Goal: Information Seeking & Learning: Stay updated

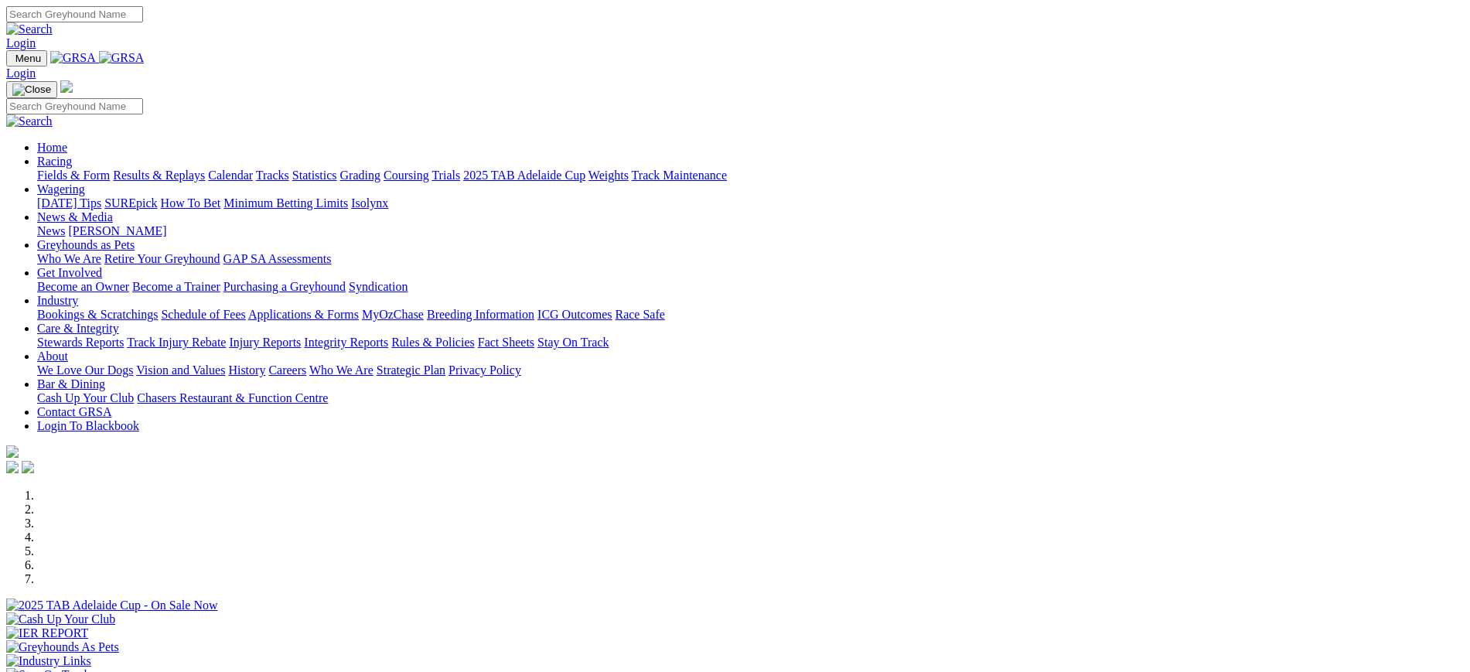
scroll to position [494, 0]
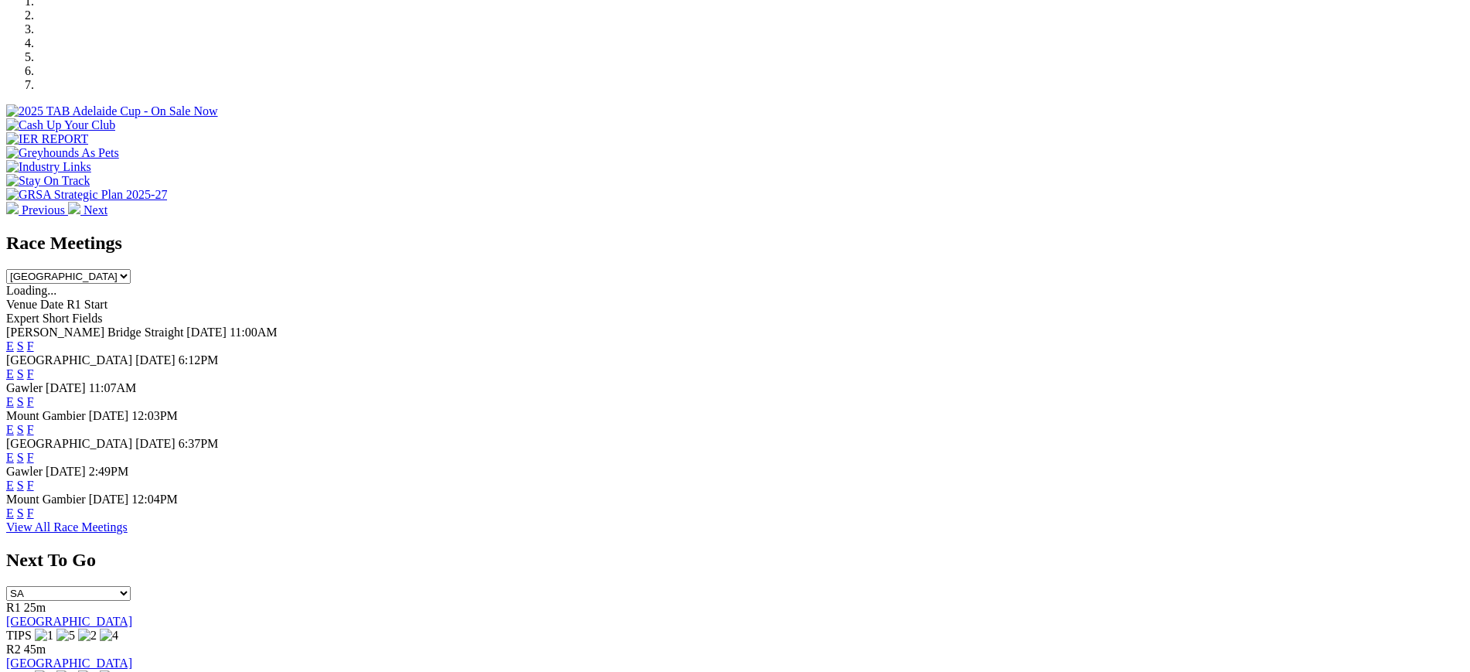
click at [34, 367] on link "F" at bounding box center [30, 373] width 7 height 13
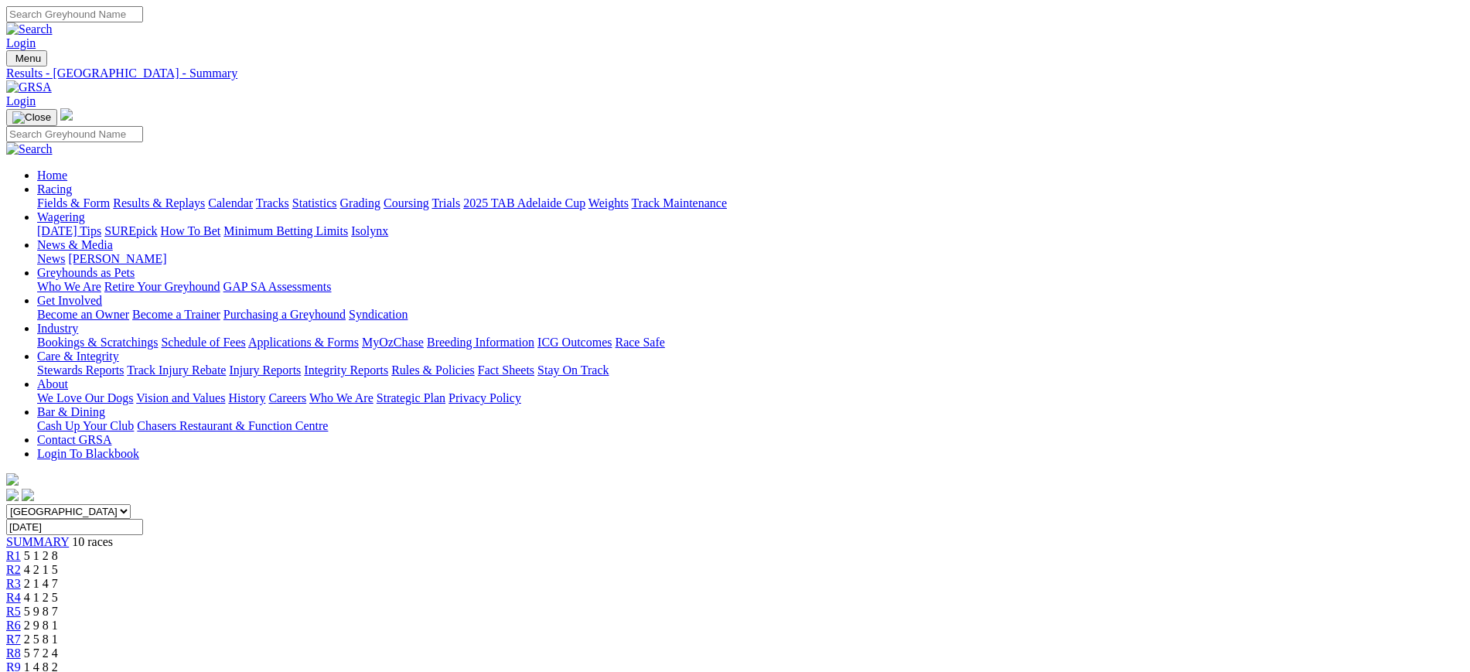
click at [381, 196] on link "Grading" at bounding box center [360, 202] width 40 height 13
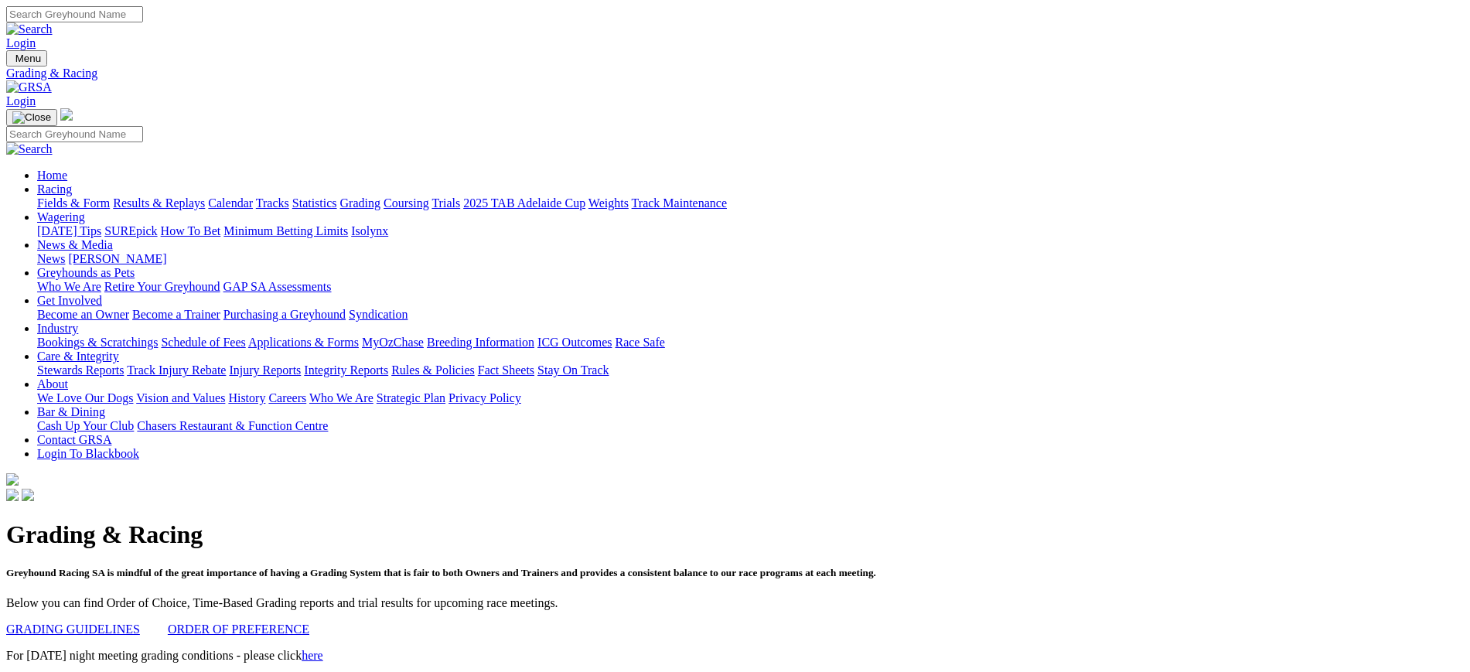
click at [309, 623] on link "ORDER OF PREFERENCE" at bounding box center [239, 629] width 142 height 13
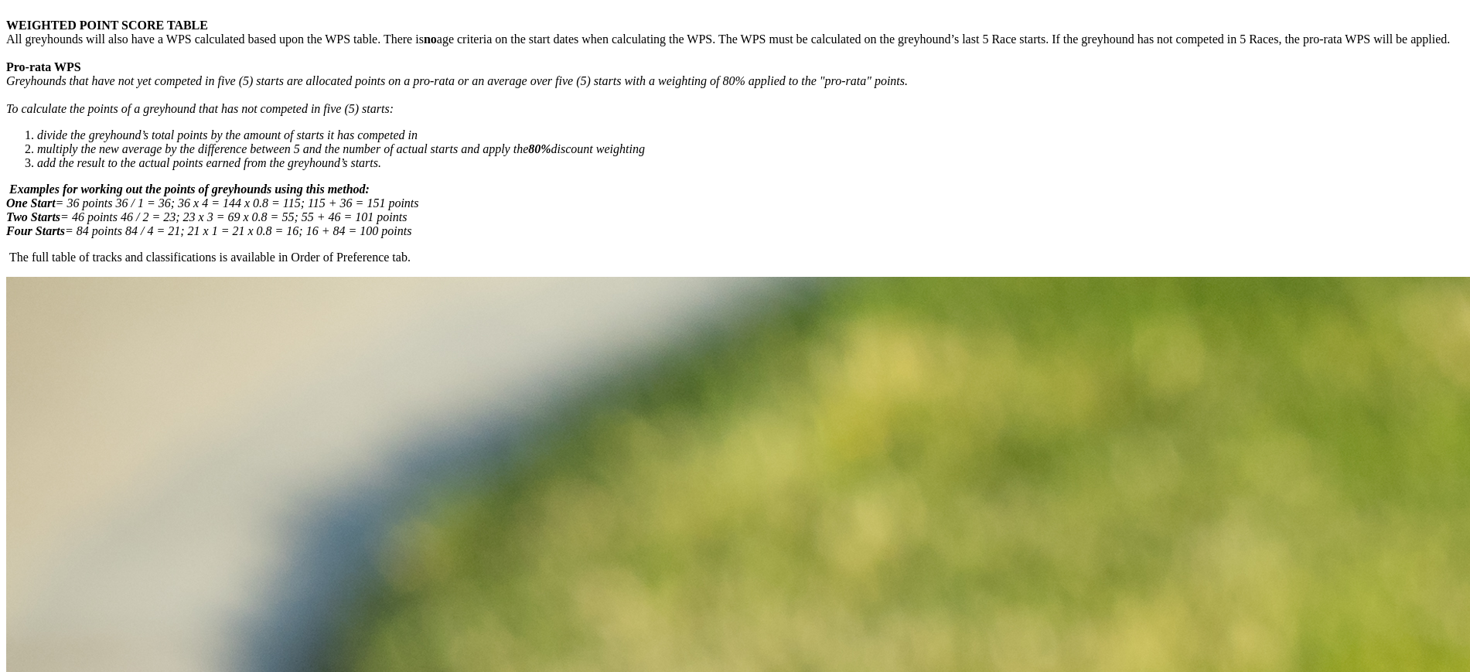
scroll to position [698, 0]
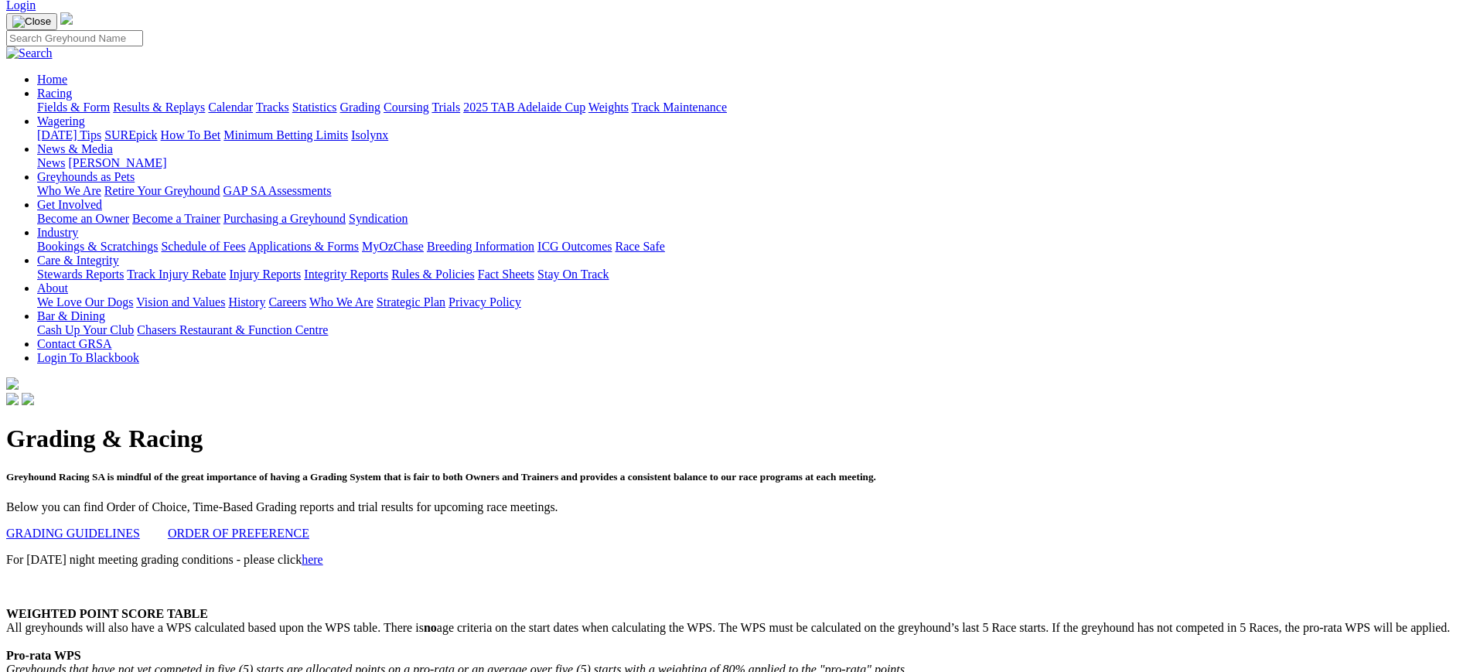
scroll to position [0, 0]
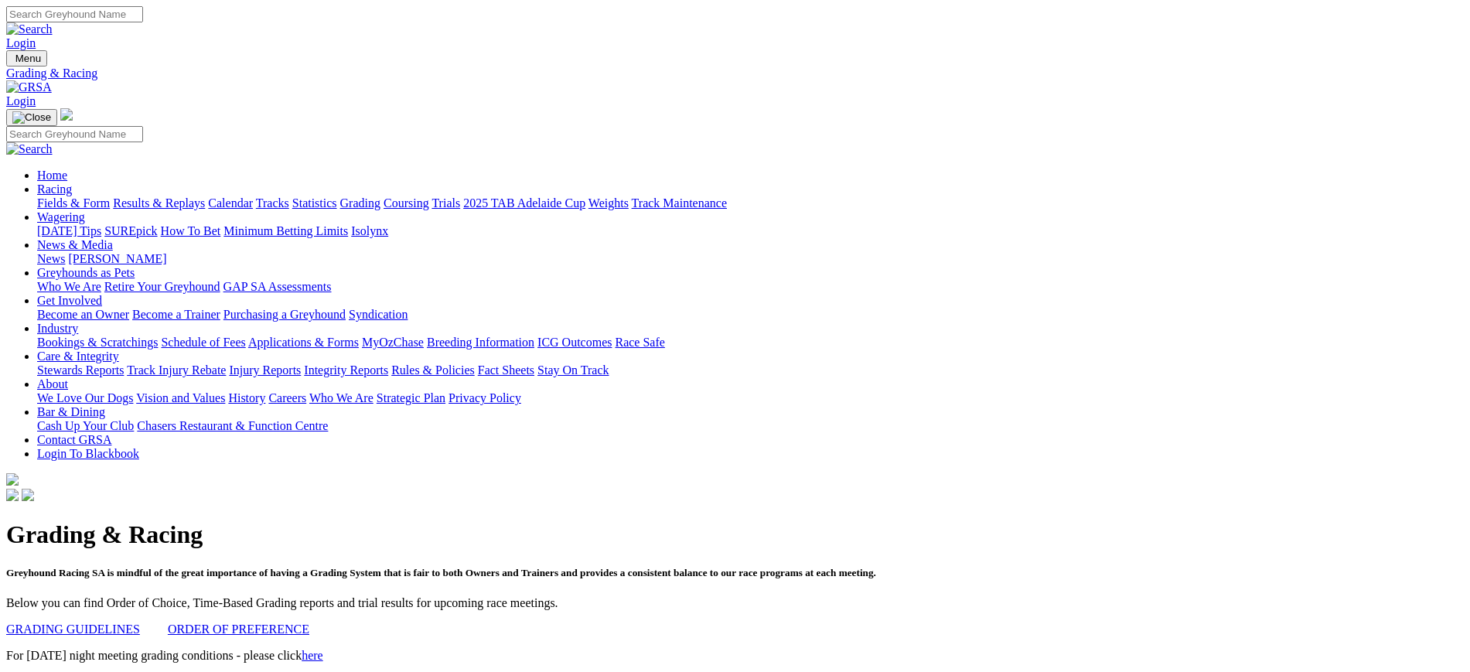
click at [629, 196] on link "Weights" at bounding box center [609, 202] width 40 height 13
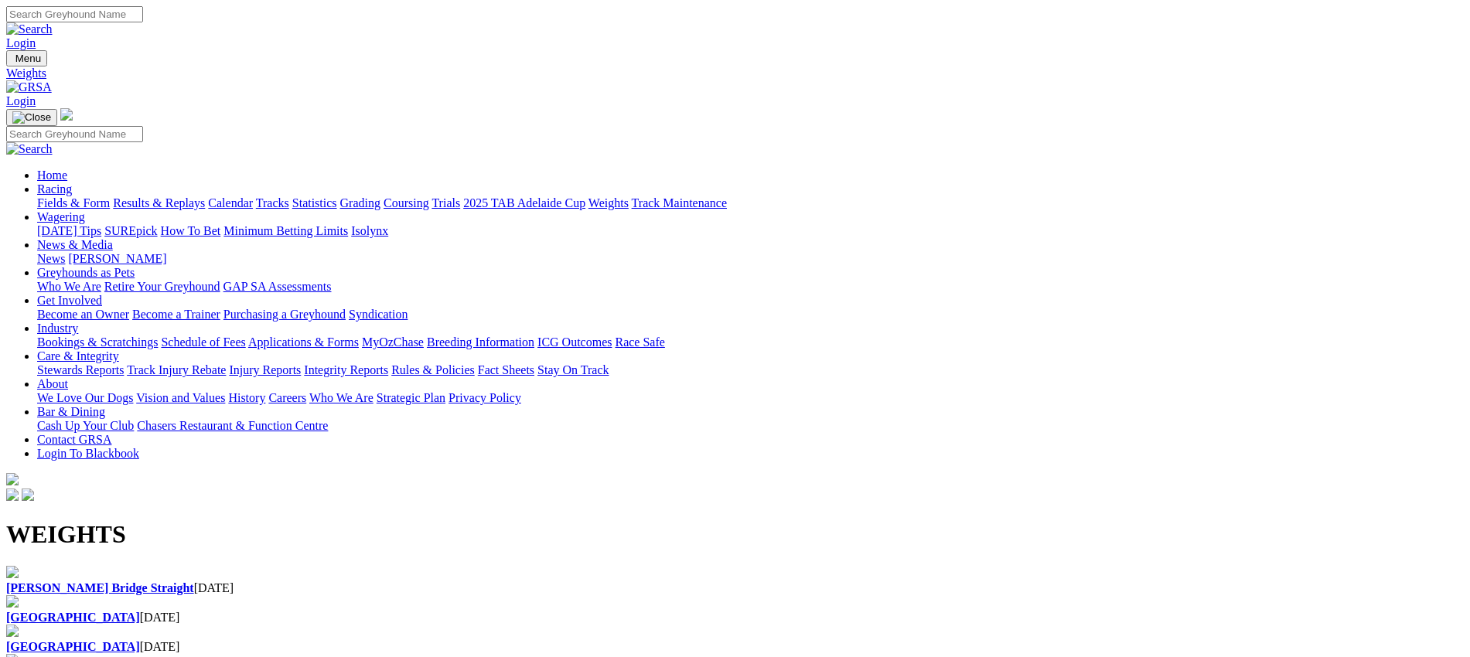
click at [457, 611] on div "Angle Park 30 Sep 2025" at bounding box center [735, 618] width 1458 height 14
click at [52, 80] on img at bounding box center [29, 87] width 46 height 14
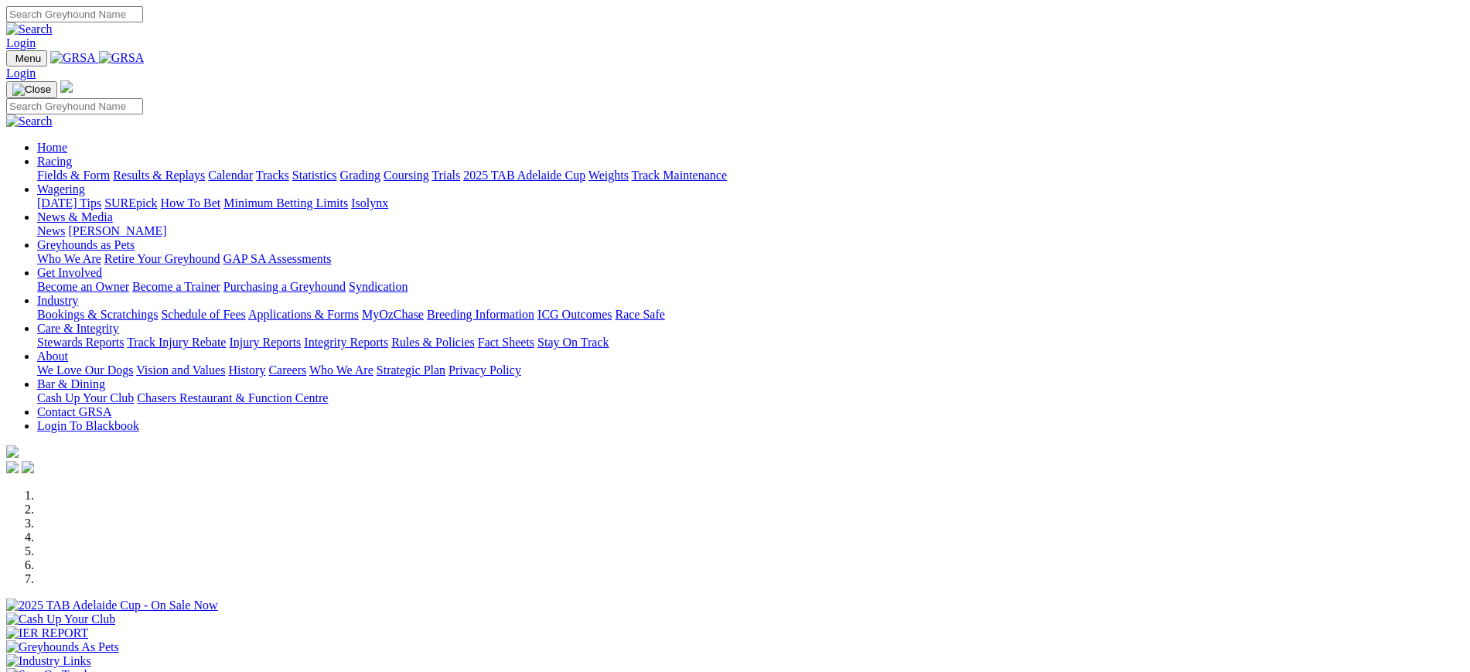
scroll to position [474, 0]
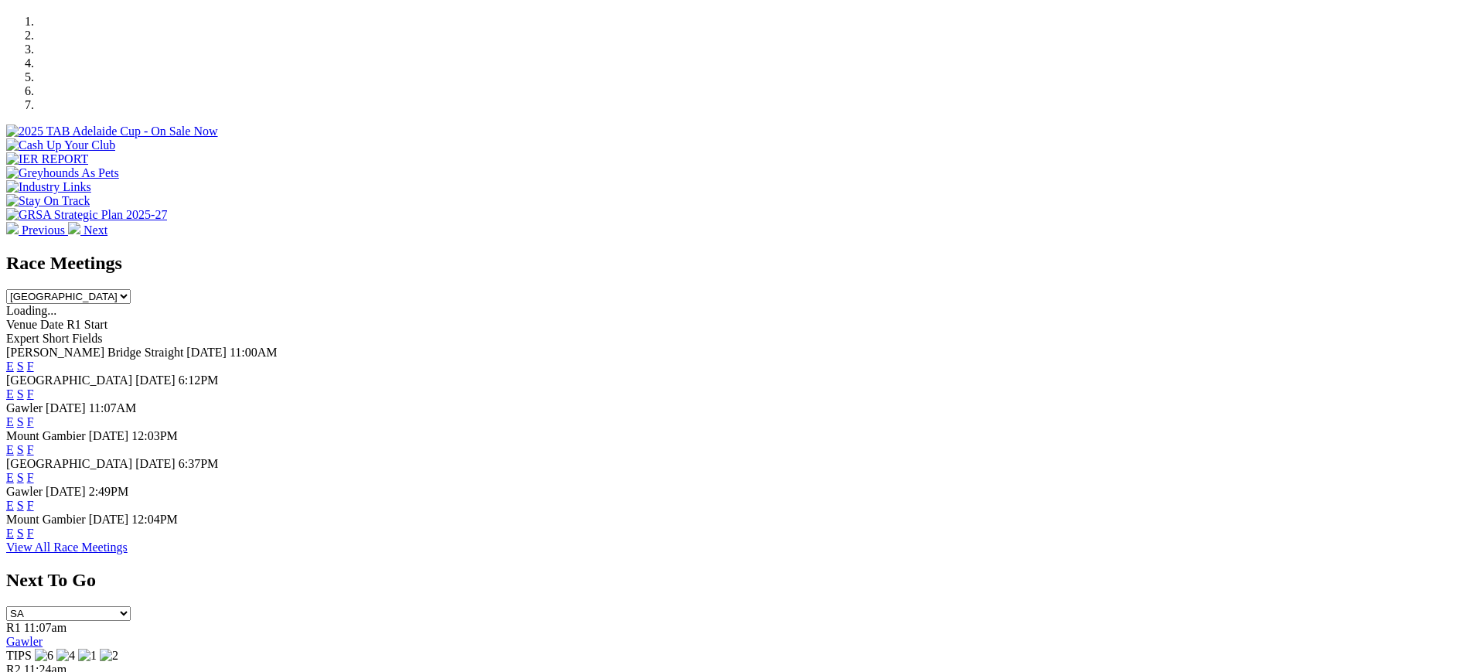
click at [34, 471] on link "F" at bounding box center [30, 477] width 7 height 13
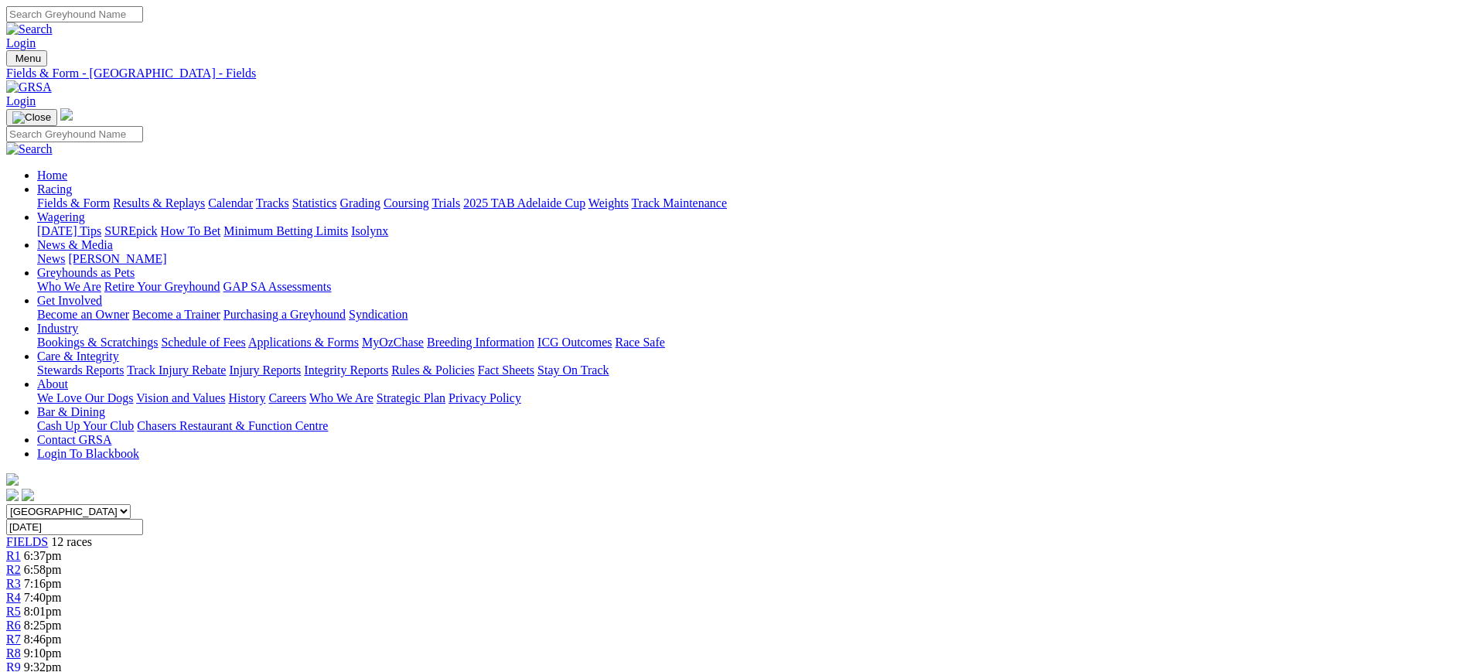
click at [166, 252] on link "[PERSON_NAME]" at bounding box center [117, 258] width 98 height 13
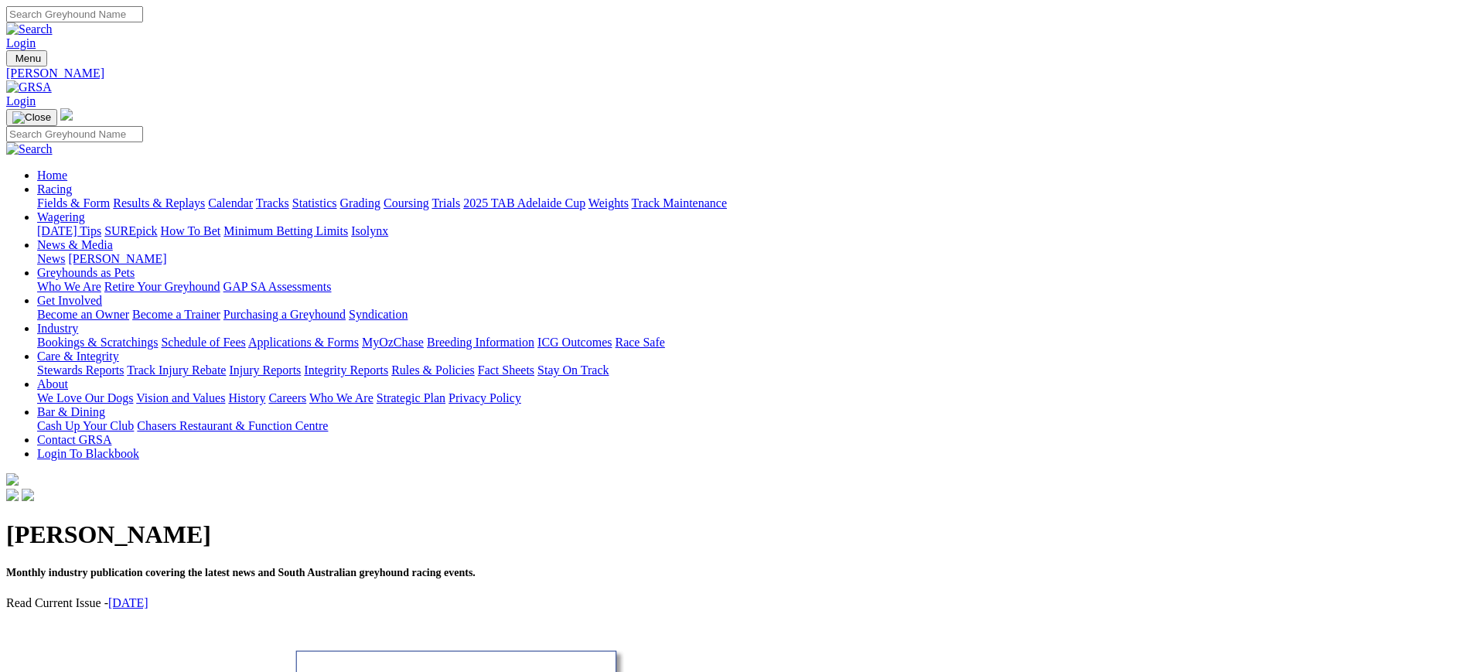
click at [149, 596] on link "September 2025" at bounding box center [128, 602] width 40 height 13
click at [124, 364] on link "Stewards Reports" at bounding box center [80, 370] width 87 height 13
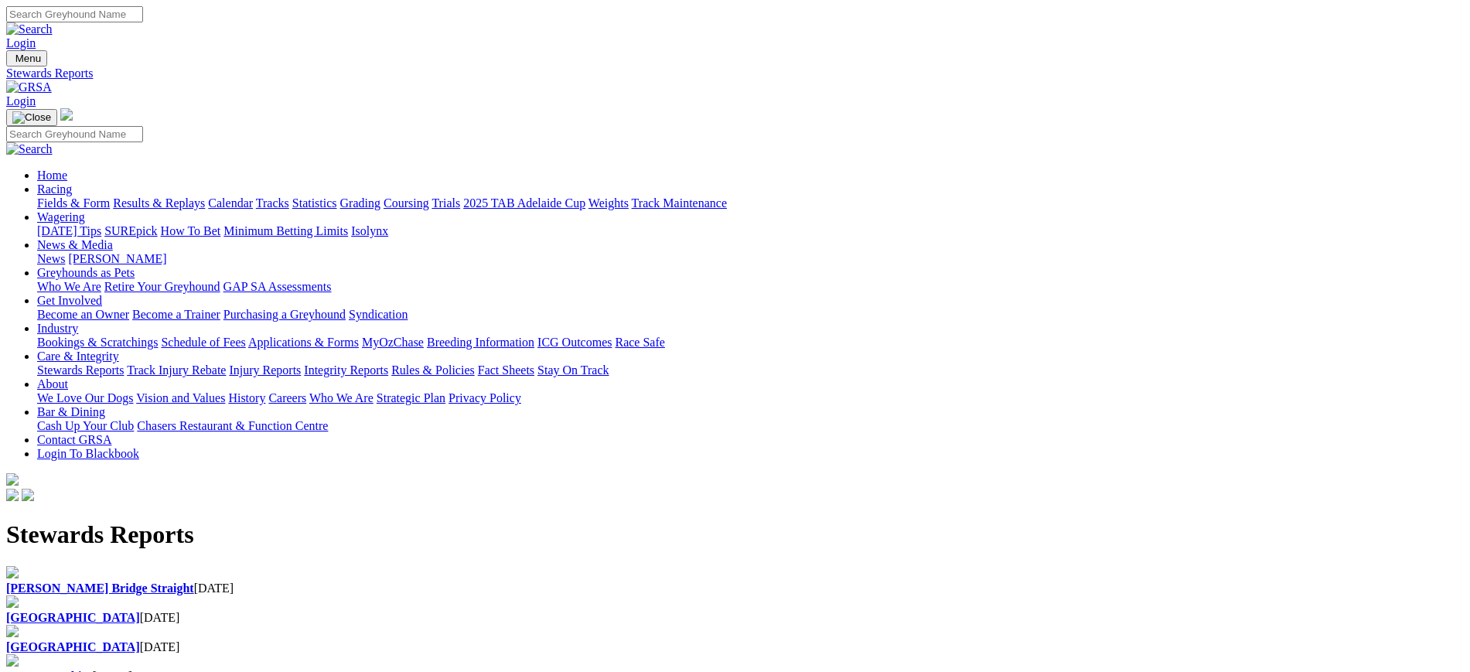
click at [140, 611] on b "[GEOGRAPHIC_DATA]" at bounding box center [73, 617] width 134 height 13
click at [65, 252] on link "News" at bounding box center [51, 258] width 28 height 13
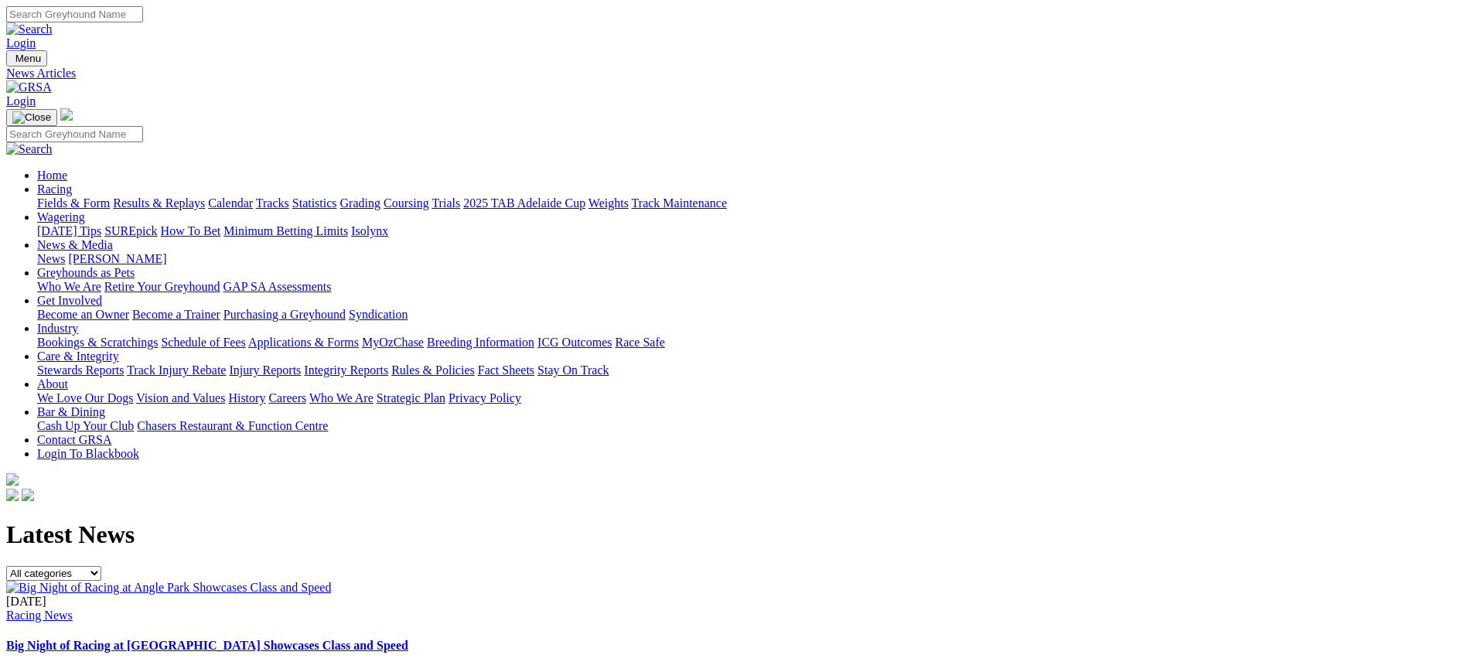
click at [166, 252] on link "[PERSON_NAME]" at bounding box center [117, 258] width 98 height 13
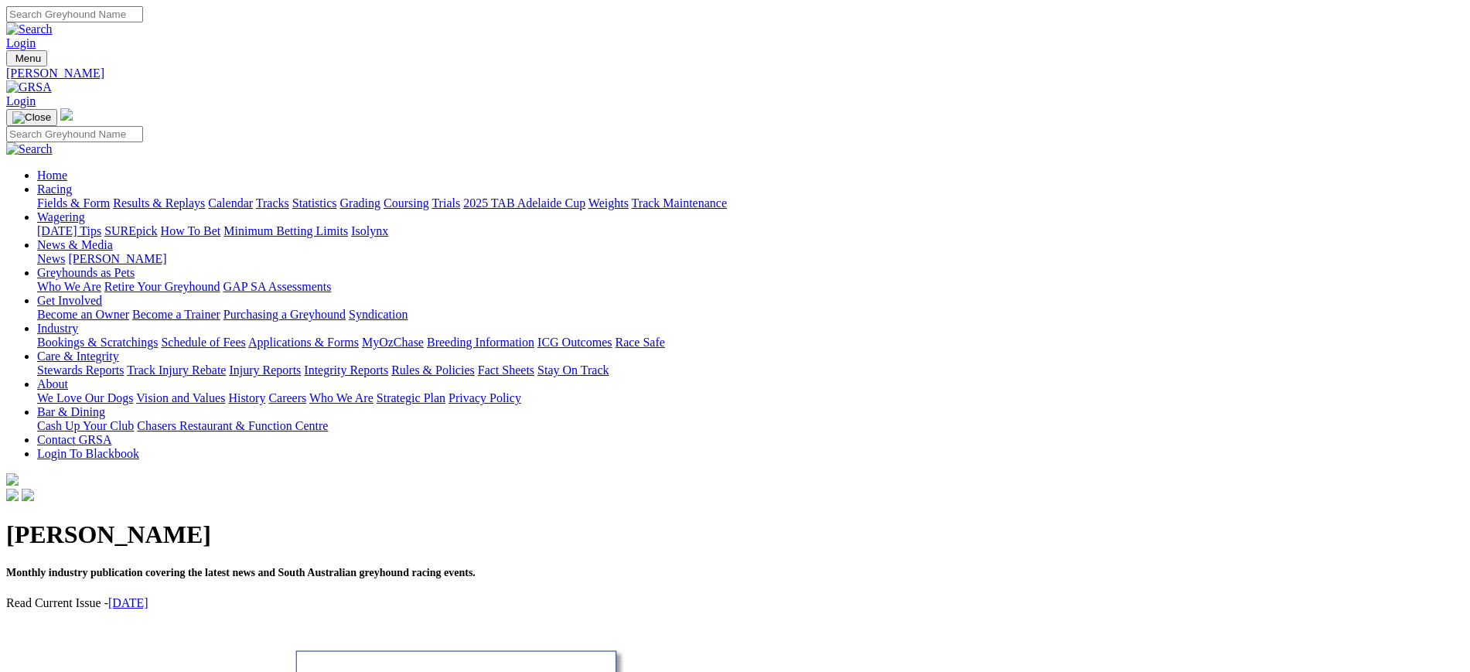
click at [727, 196] on link "Track Maintenance" at bounding box center [679, 202] width 95 height 13
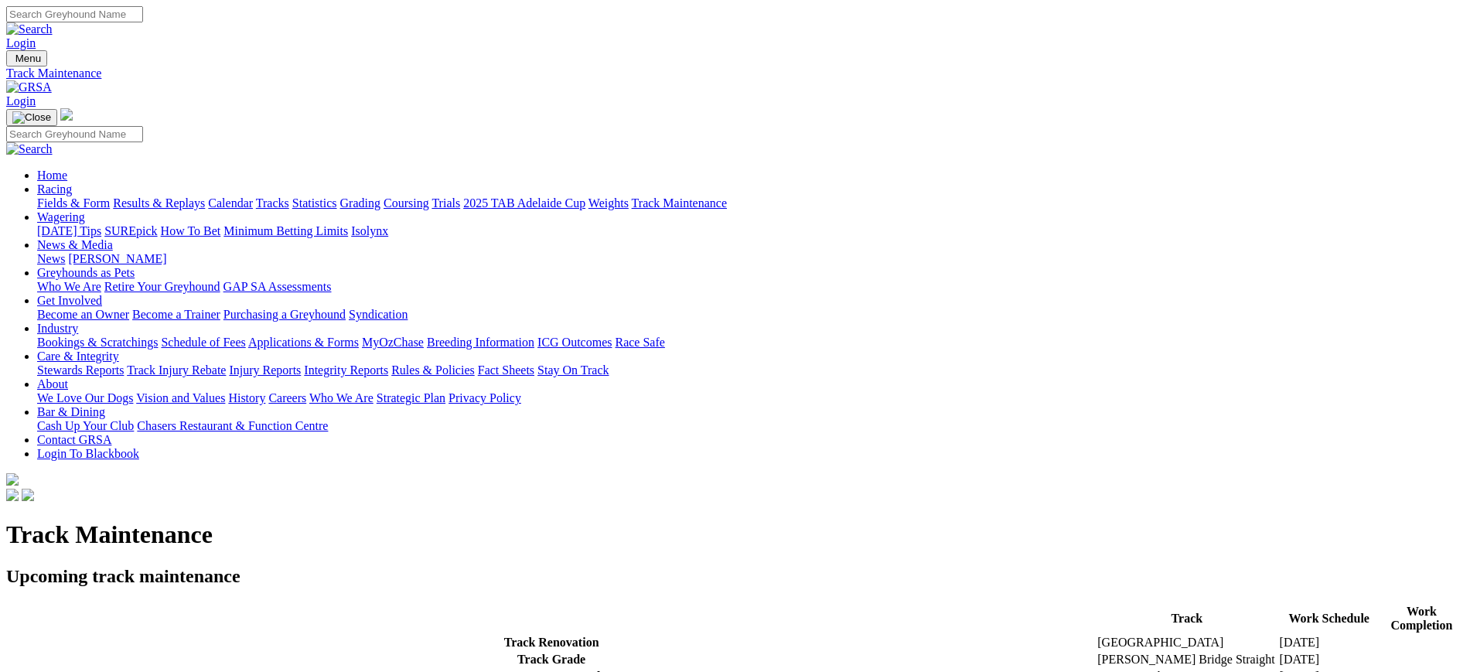
click at [612, 336] on link "ICG Outcomes" at bounding box center [575, 342] width 74 height 13
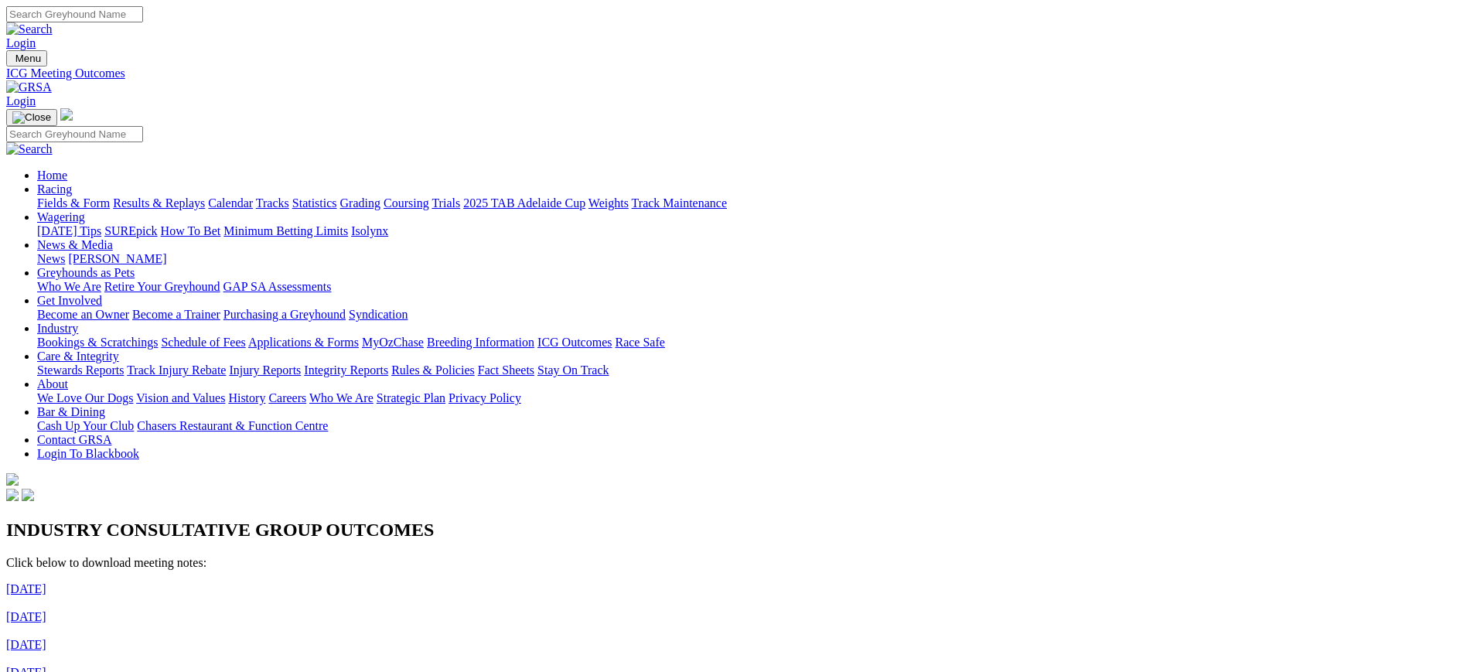
click at [120, 520] on div "INDUSTRY CONSULTATIVE GROUP OUTCOMES Click below to download meeting notes: Jun…" at bounding box center [735, 683] width 1458 height 327
click at [52, 80] on img at bounding box center [29, 87] width 46 height 14
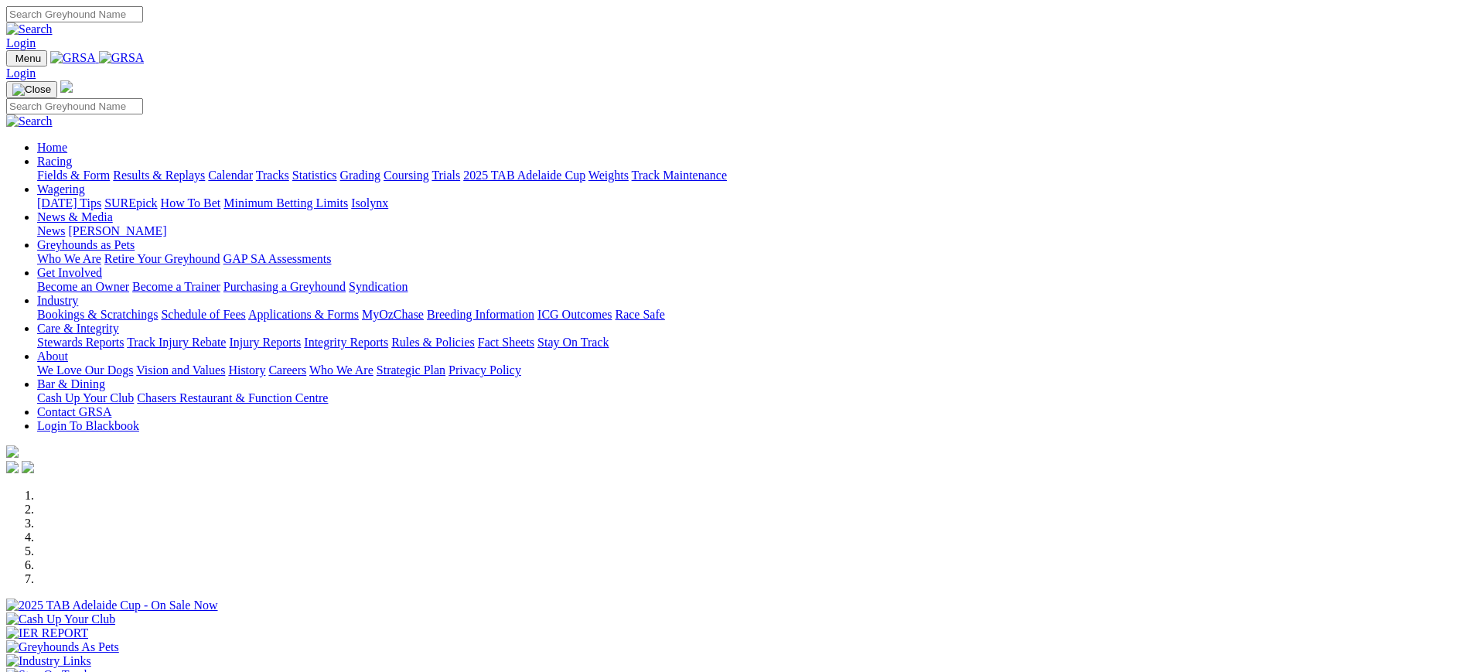
click at [145, 62] on img at bounding box center [122, 58] width 46 height 14
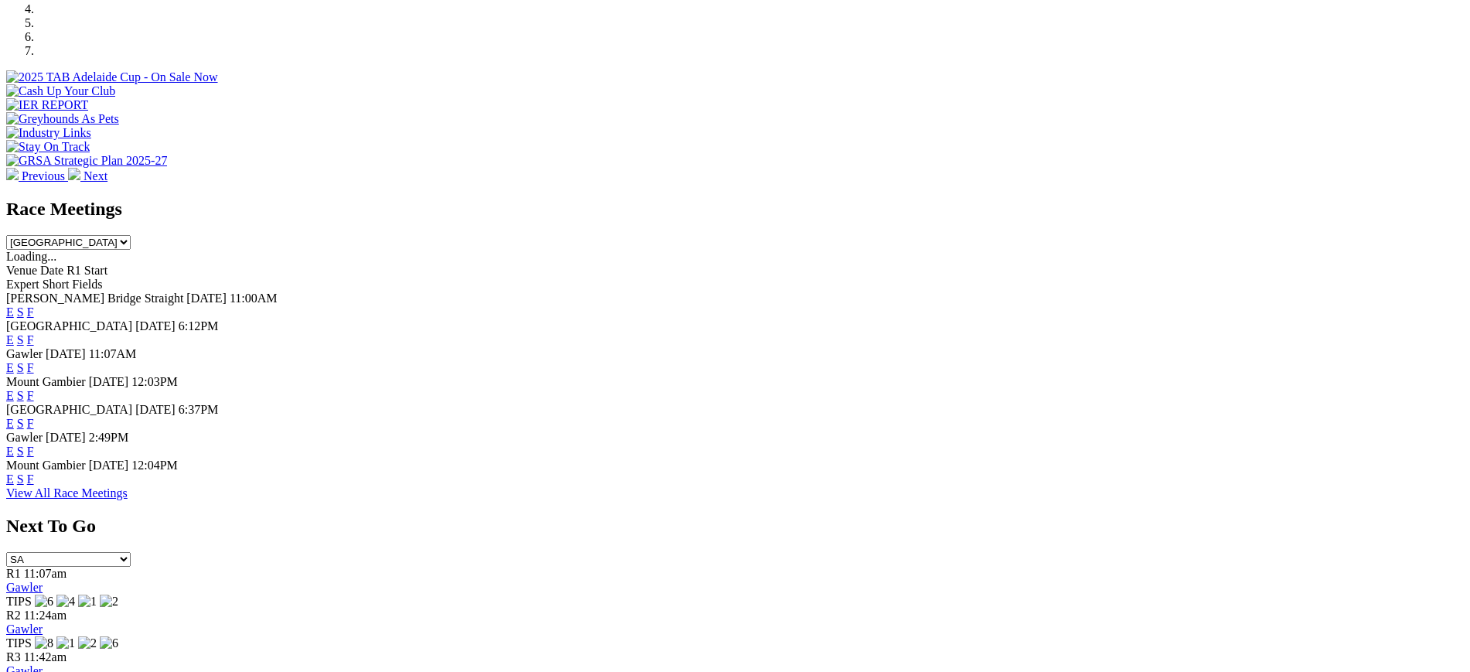
click at [34, 361] on link "F" at bounding box center [30, 367] width 7 height 13
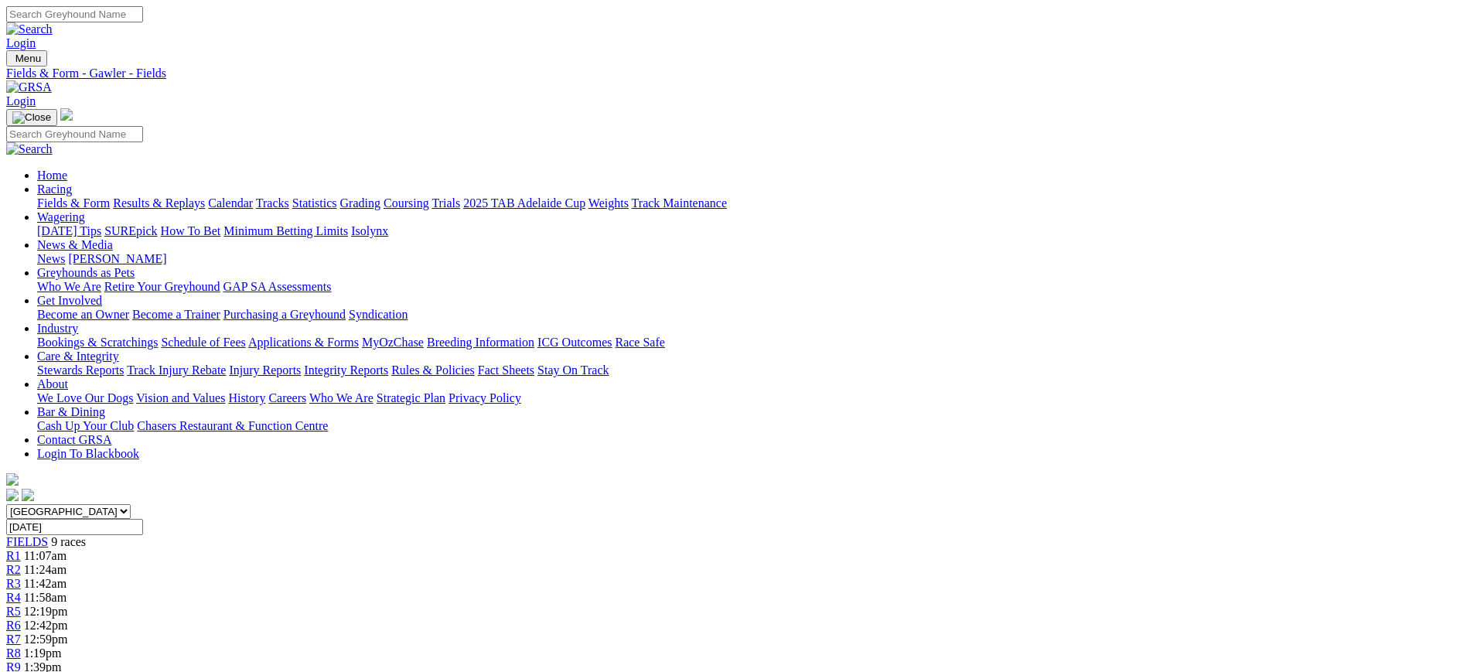
click at [253, 196] on link "Calendar" at bounding box center [230, 202] width 45 height 13
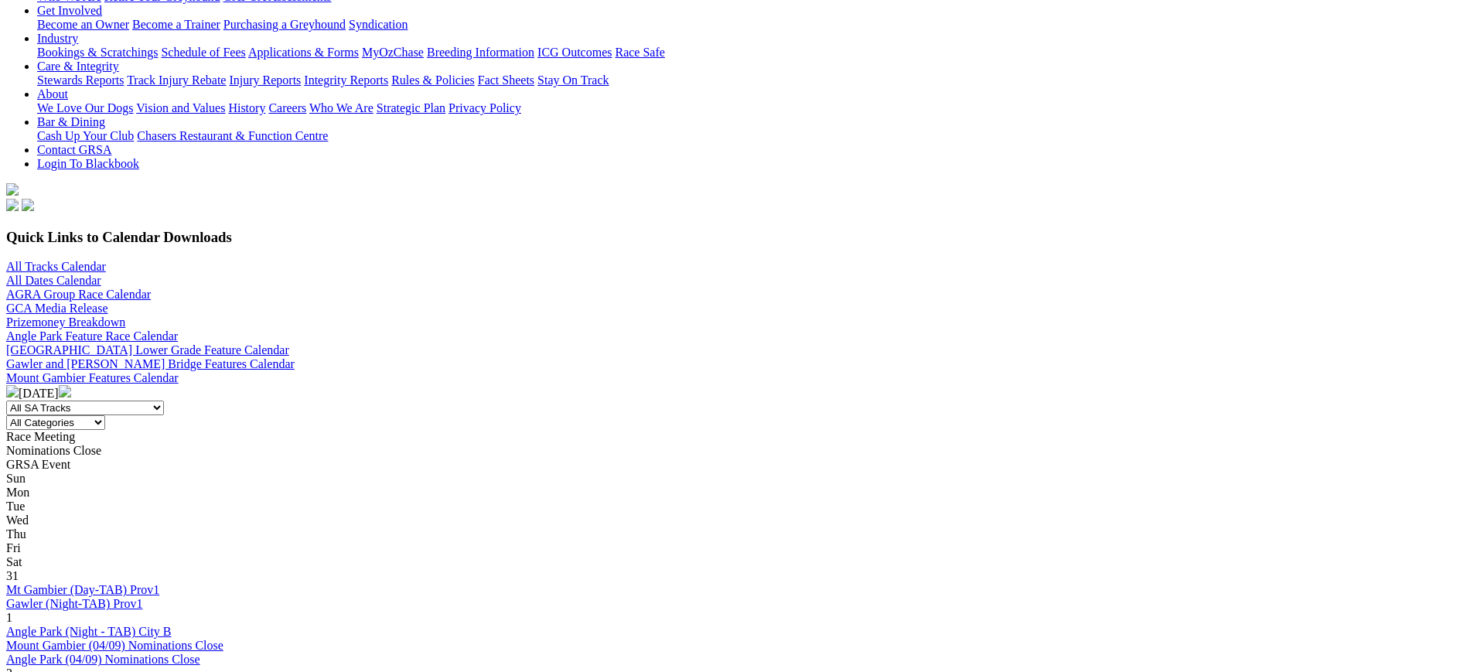
scroll to position [285, 0]
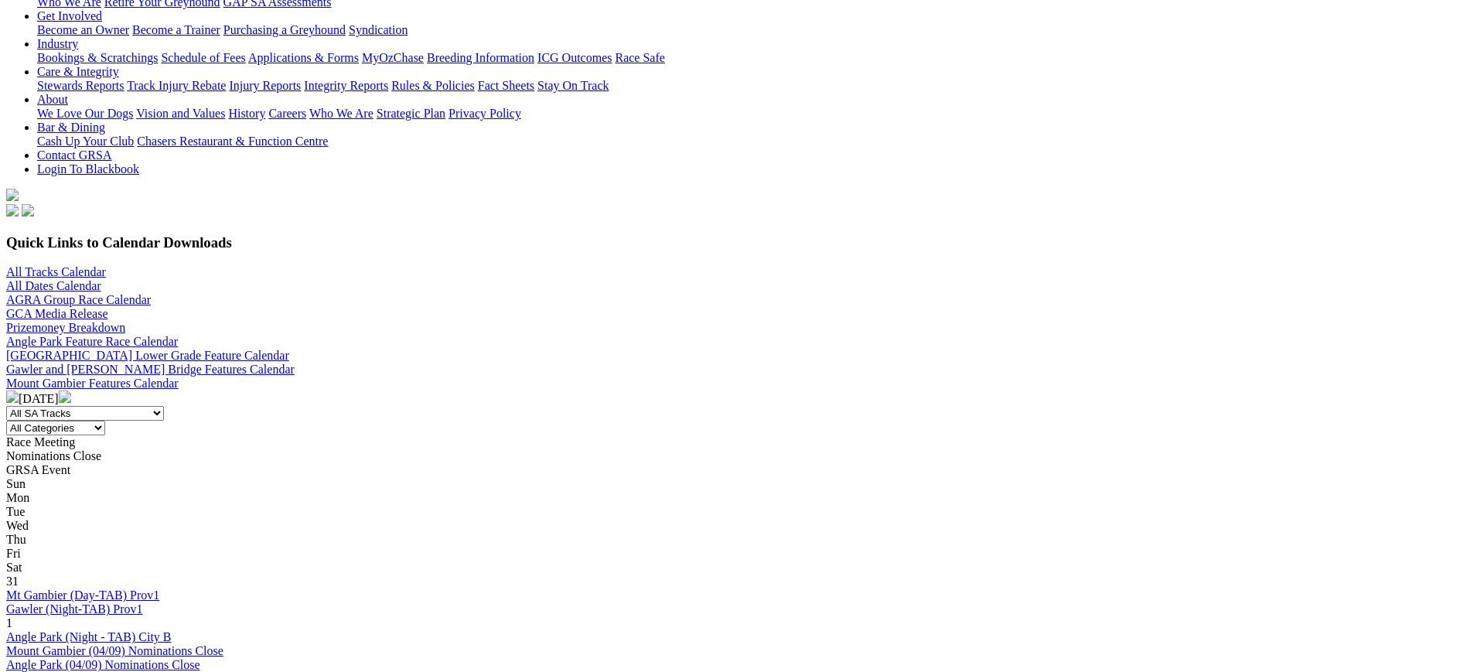
click at [71, 391] on img at bounding box center [65, 397] width 12 height 12
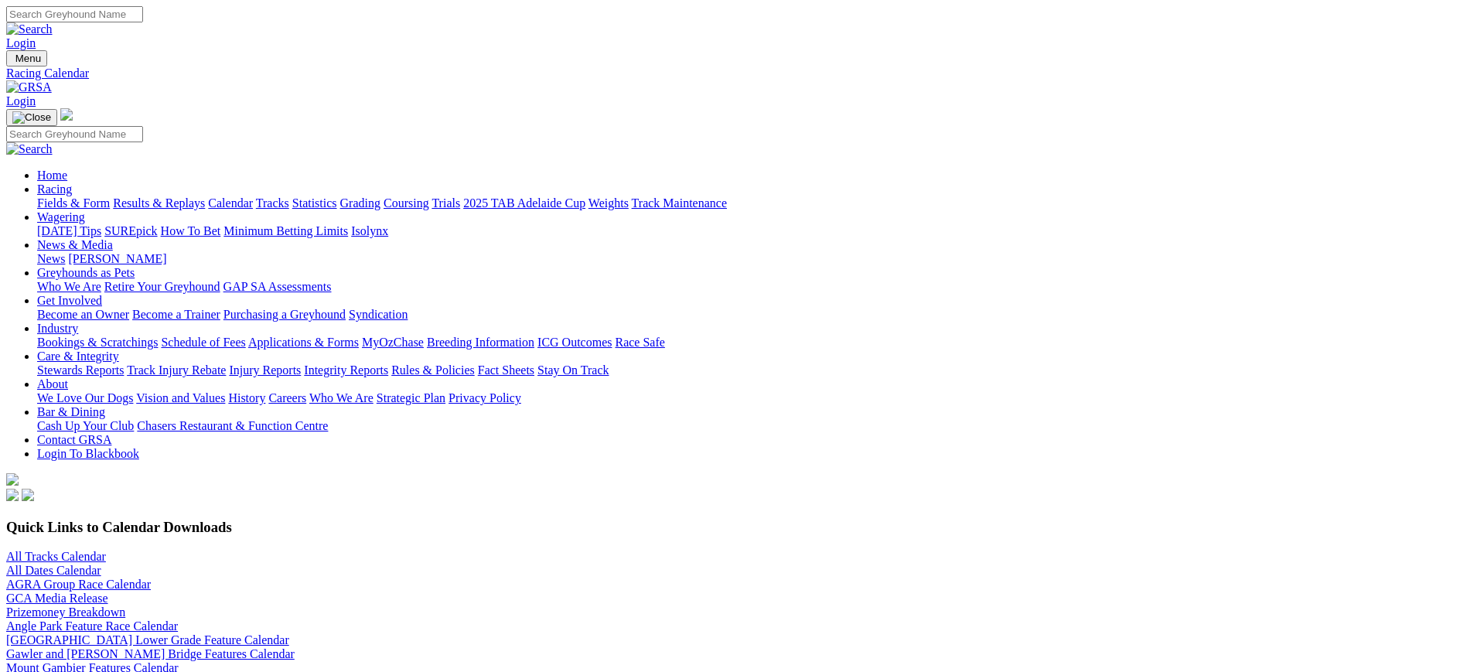
click at [52, 80] on link at bounding box center [29, 86] width 46 height 13
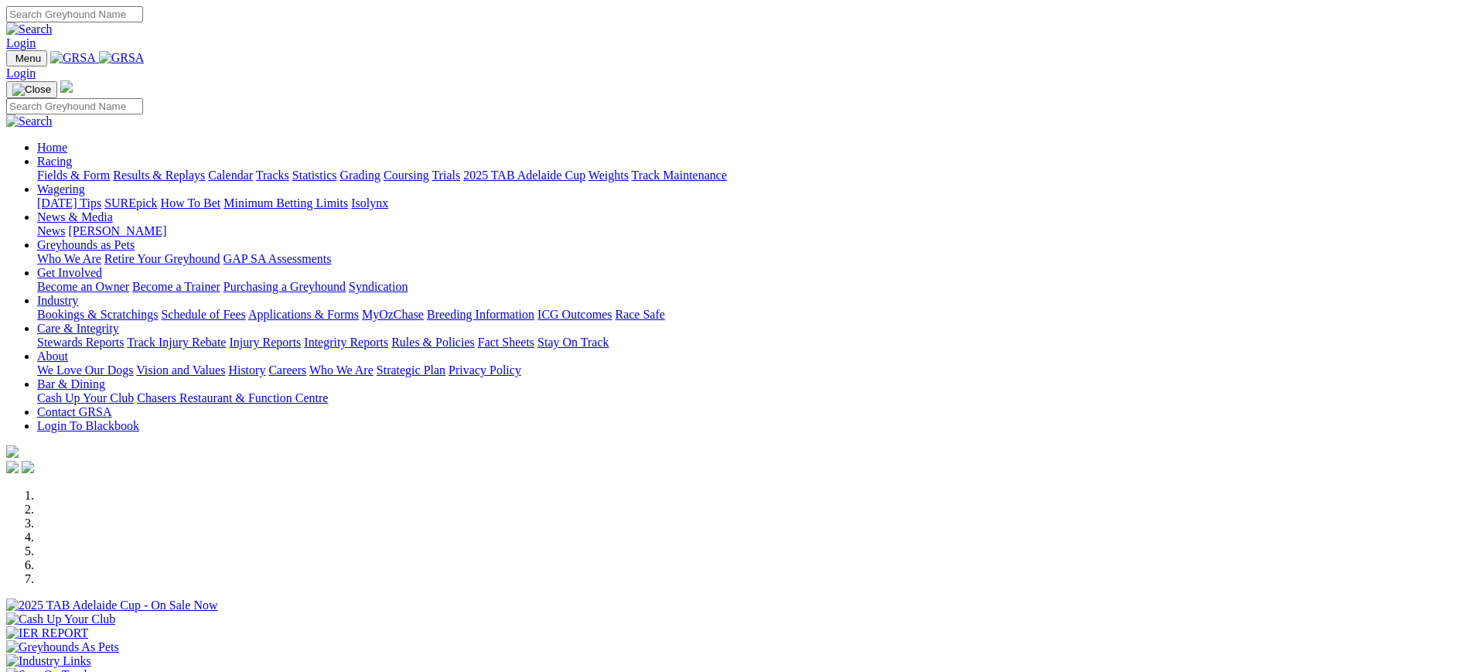
scroll to position [1548, 0]
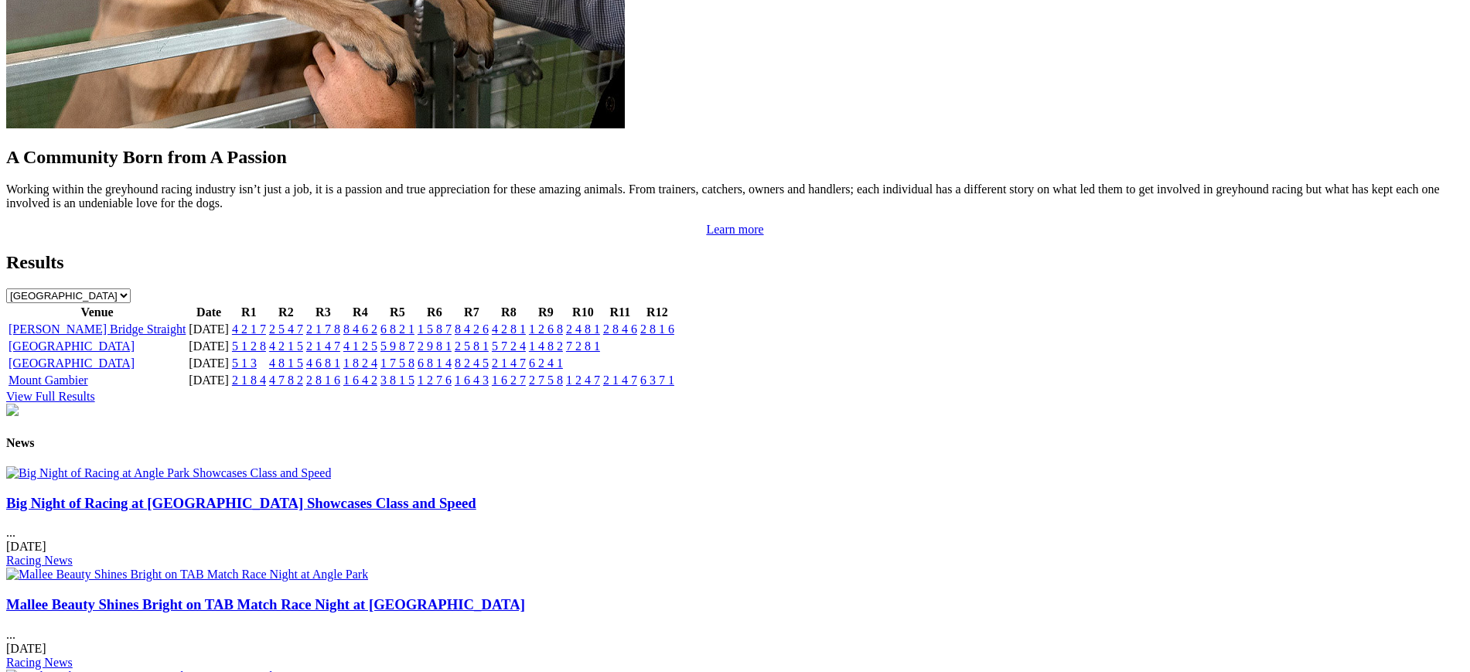
click at [266, 323] on link "4 2 1 7" at bounding box center [249, 329] width 34 height 13
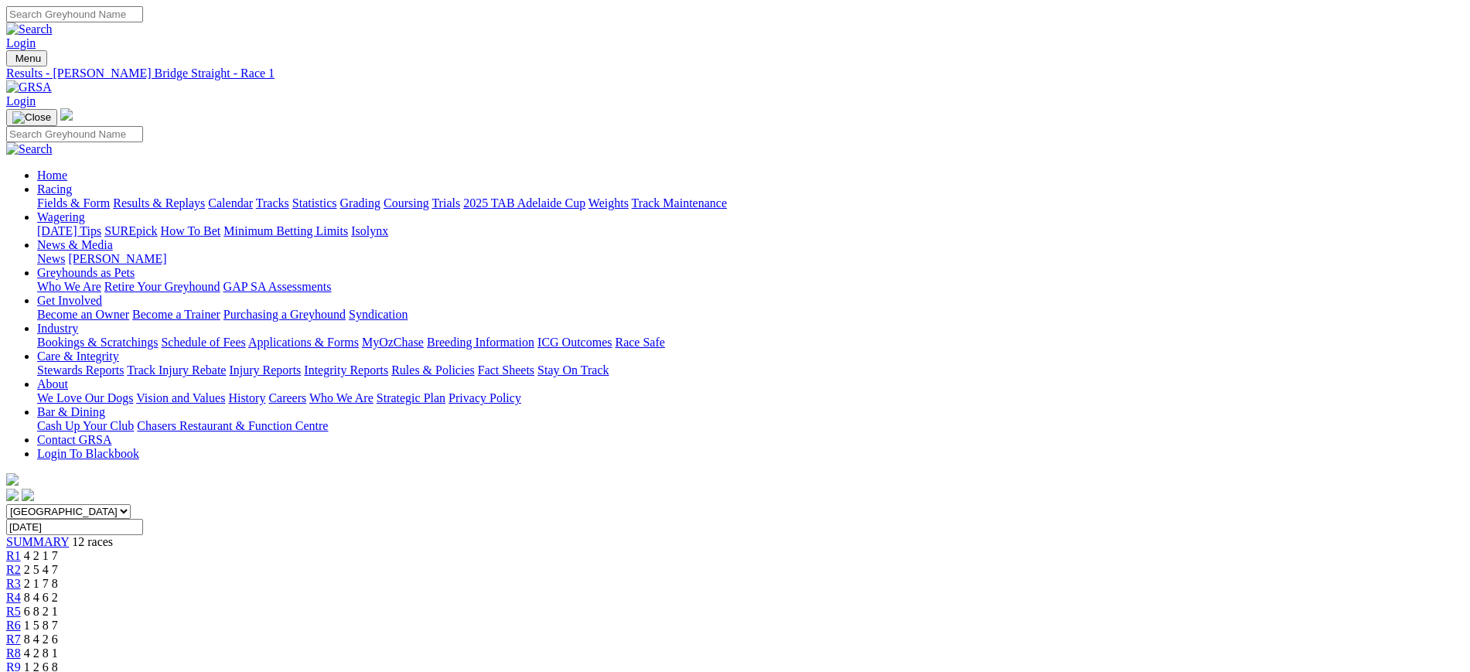
click at [21, 563] on span "R2" at bounding box center [13, 569] width 15 height 13
click at [58, 577] on span "2 1 7 8" at bounding box center [41, 583] width 34 height 13
click at [21, 591] on link "R4" at bounding box center [13, 597] width 15 height 13
click at [21, 605] on span "R5" at bounding box center [13, 611] width 15 height 13
click at [21, 619] on span "R6" at bounding box center [13, 625] width 15 height 13
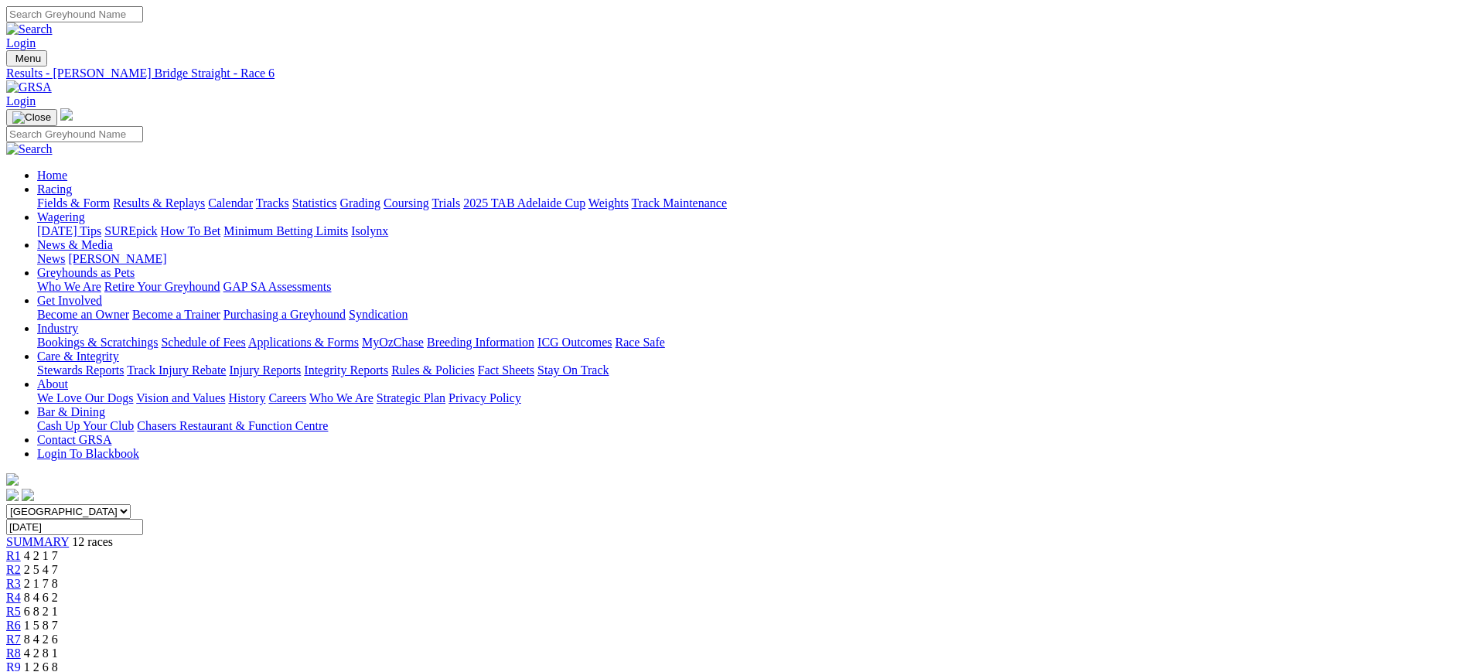
click at [21, 633] on span "R7" at bounding box center [13, 639] width 15 height 13
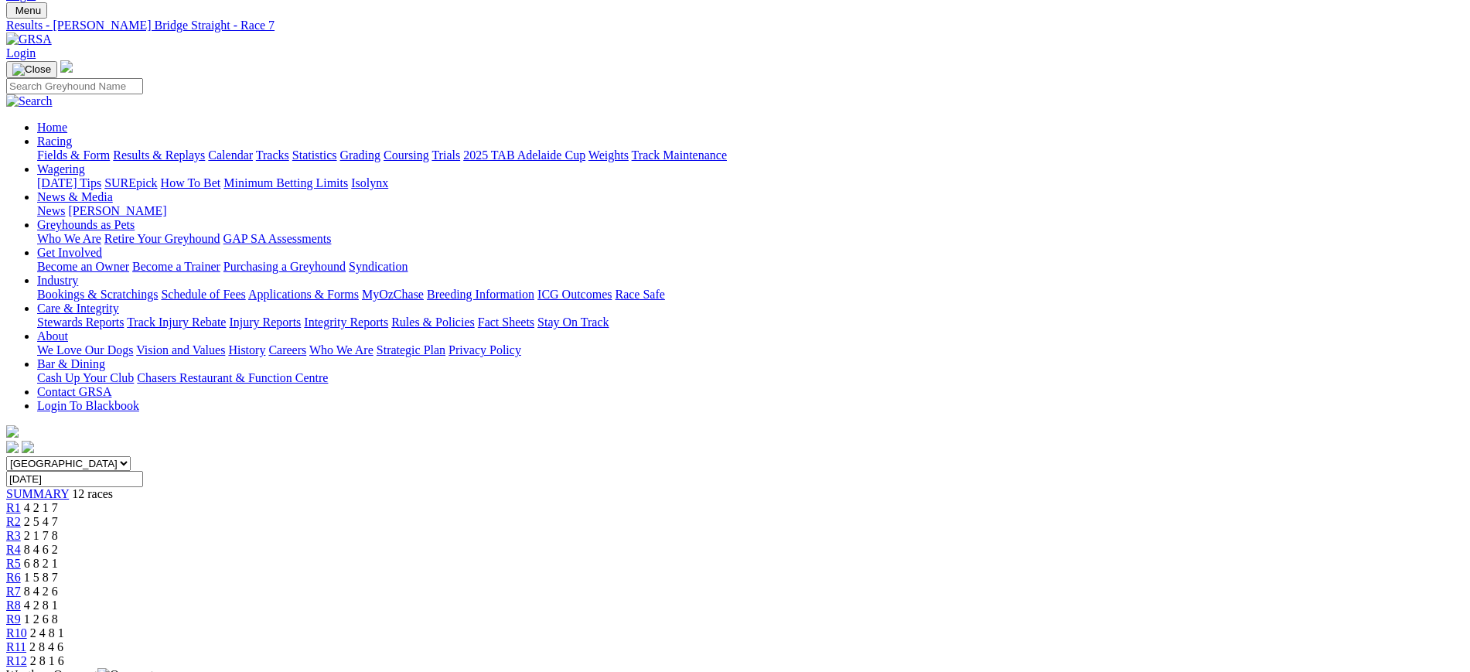
scroll to position [19, 0]
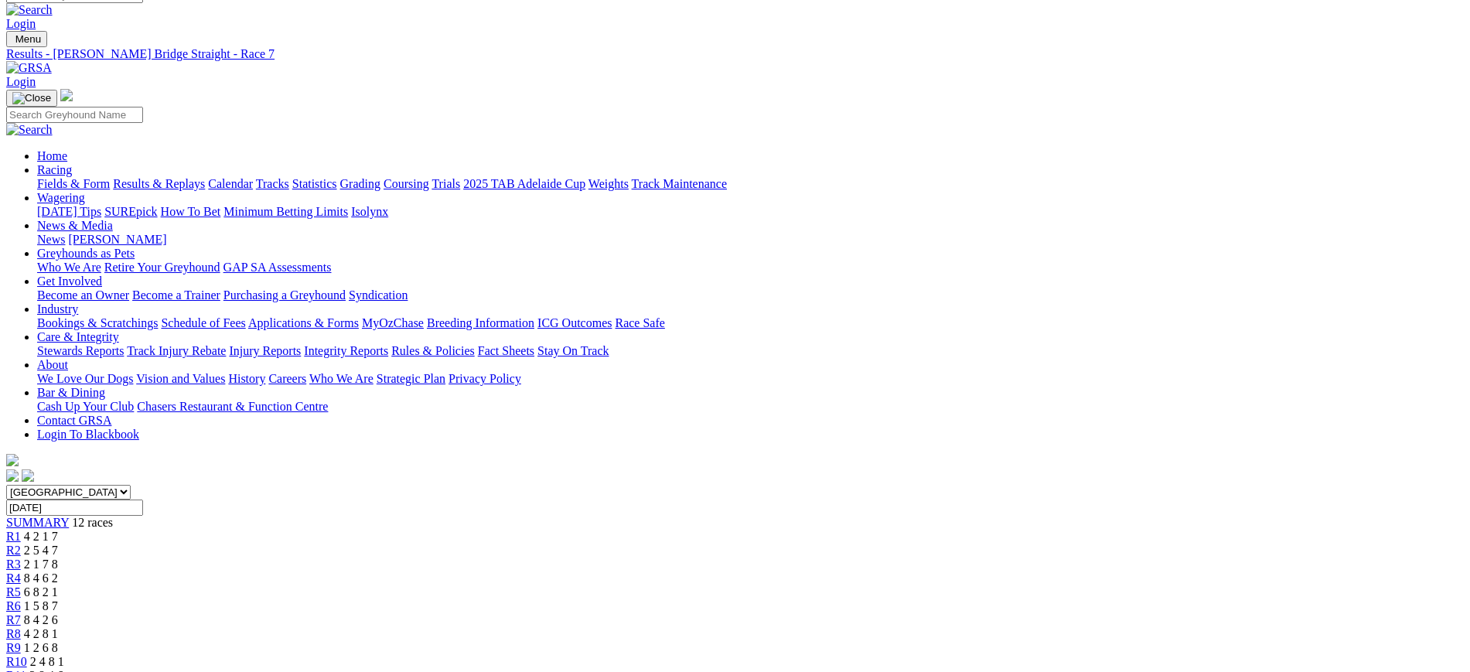
click at [58, 627] on span "4 2 8 1" at bounding box center [41, 633] width 34 height 13
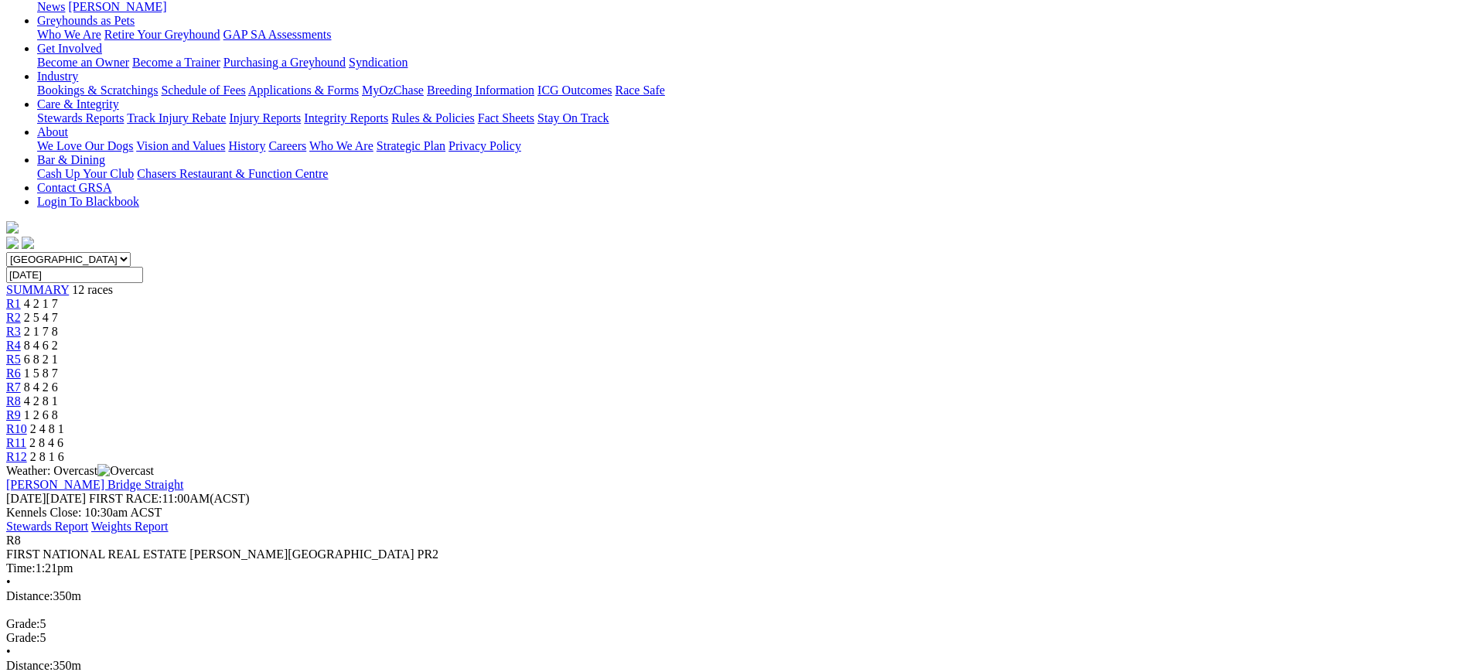
scroll to position [269, 0]
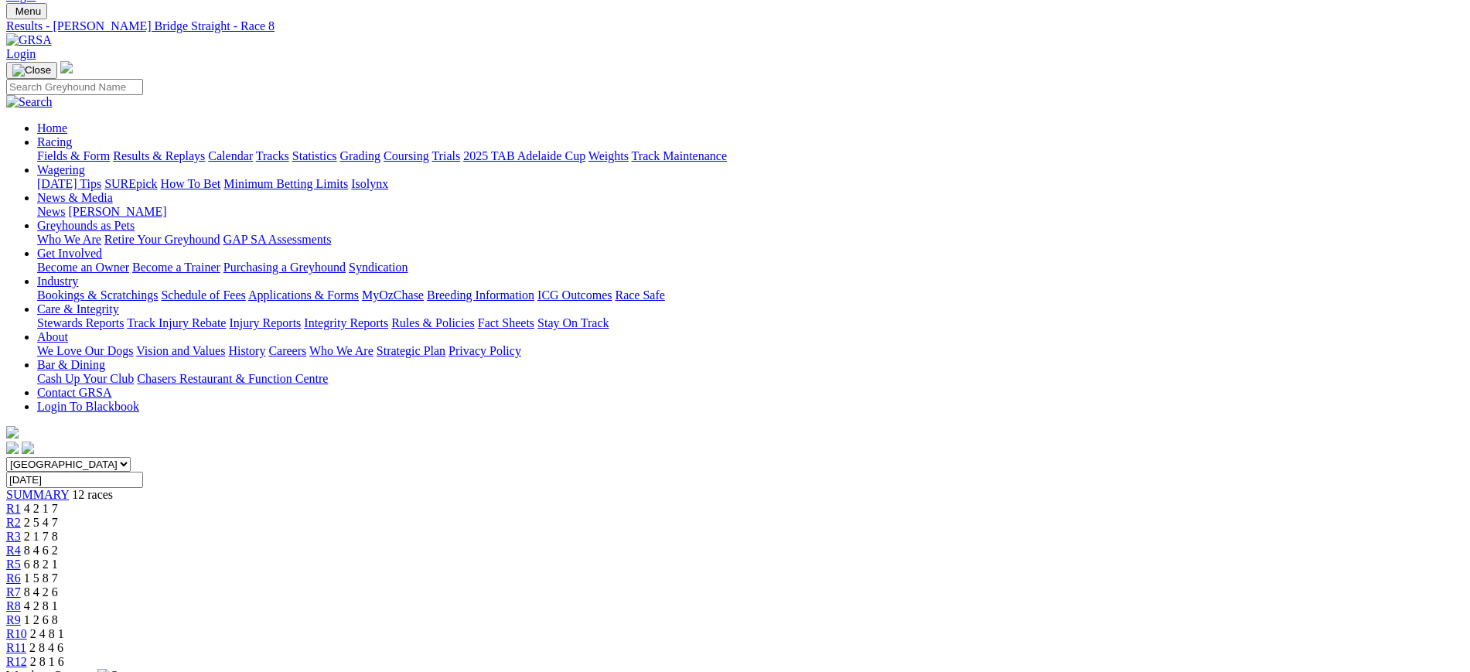
scroll to position [0, 0]
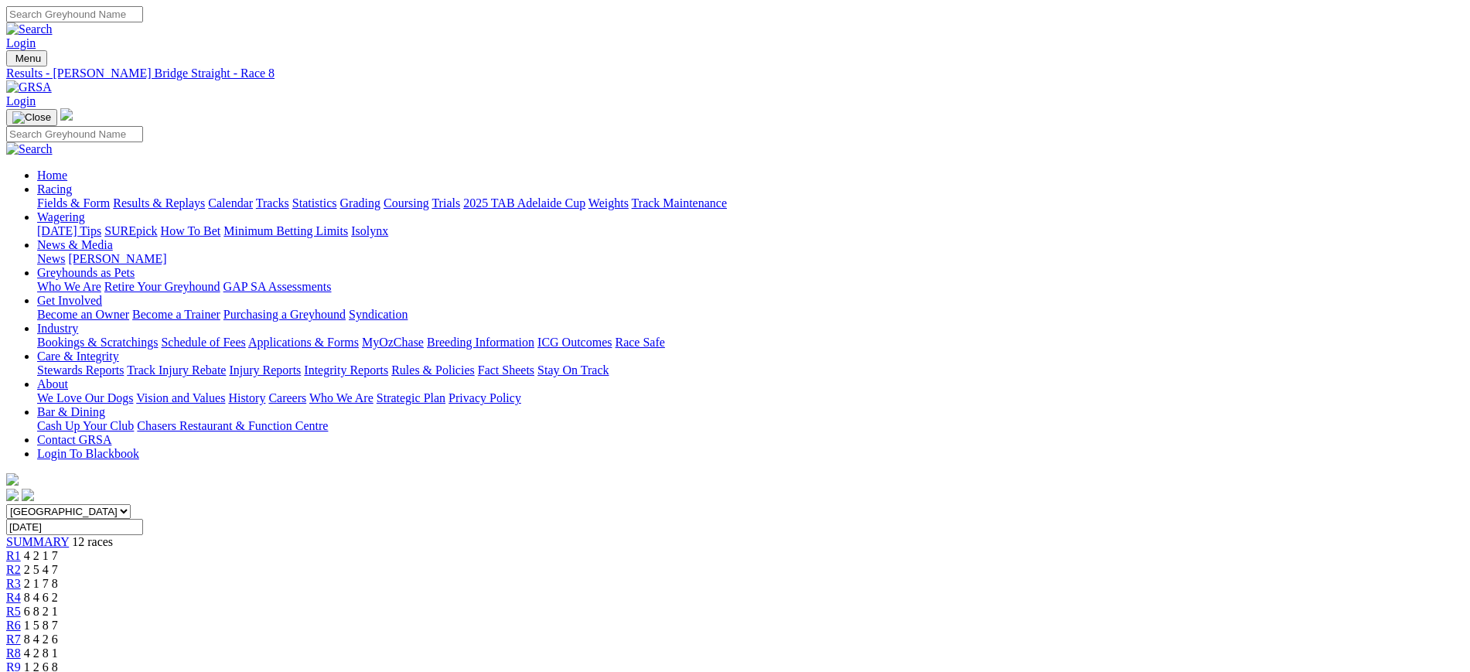
click at [21, 661] on link "R9" at bounding box center [13, 667] width 15 height 13
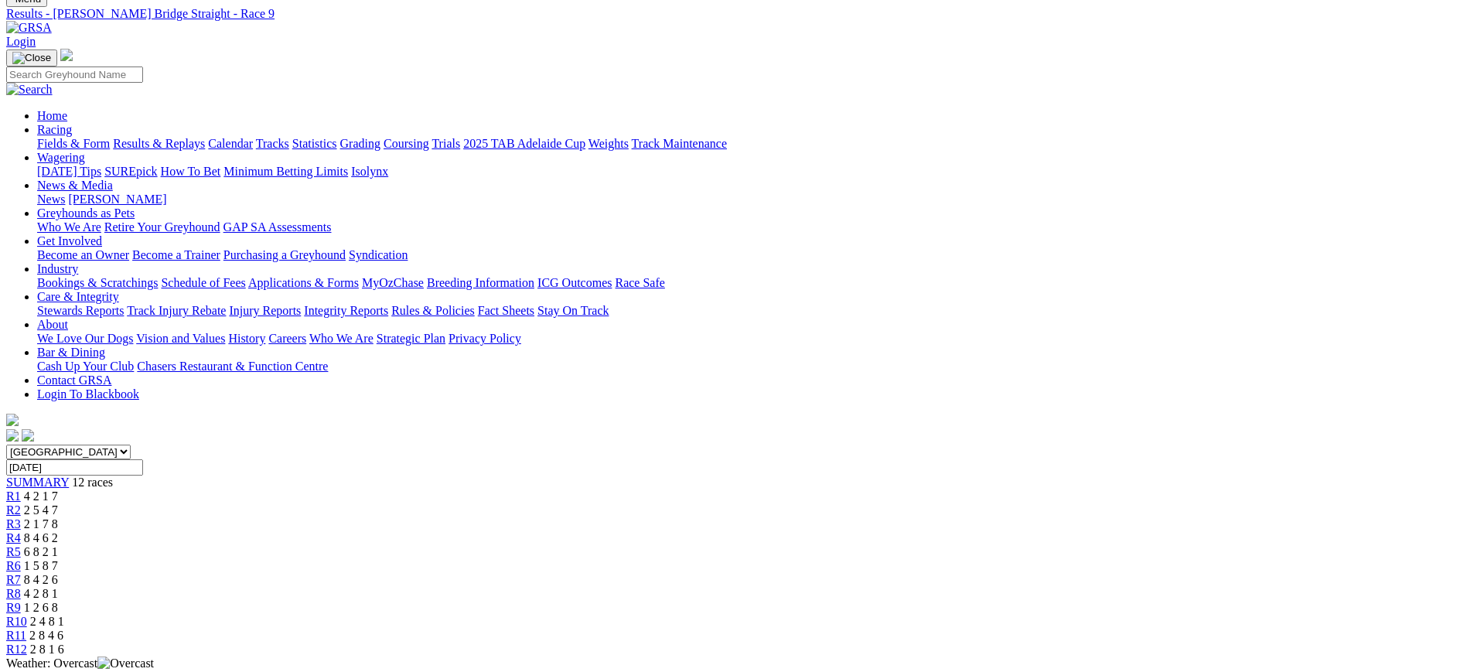
scroll to position [45, 0]
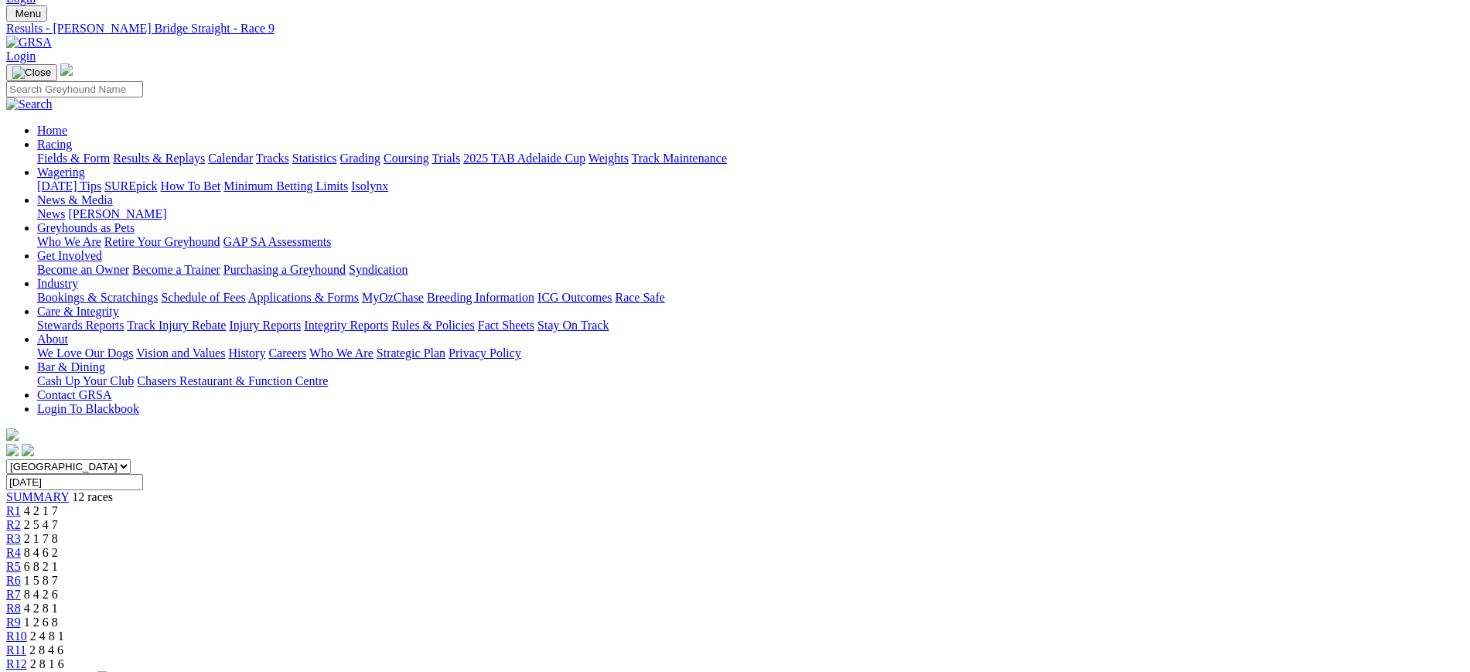
click at [64, 630] on span "2 4 8 1" at bounding box center [47, 636] width 34 height 13
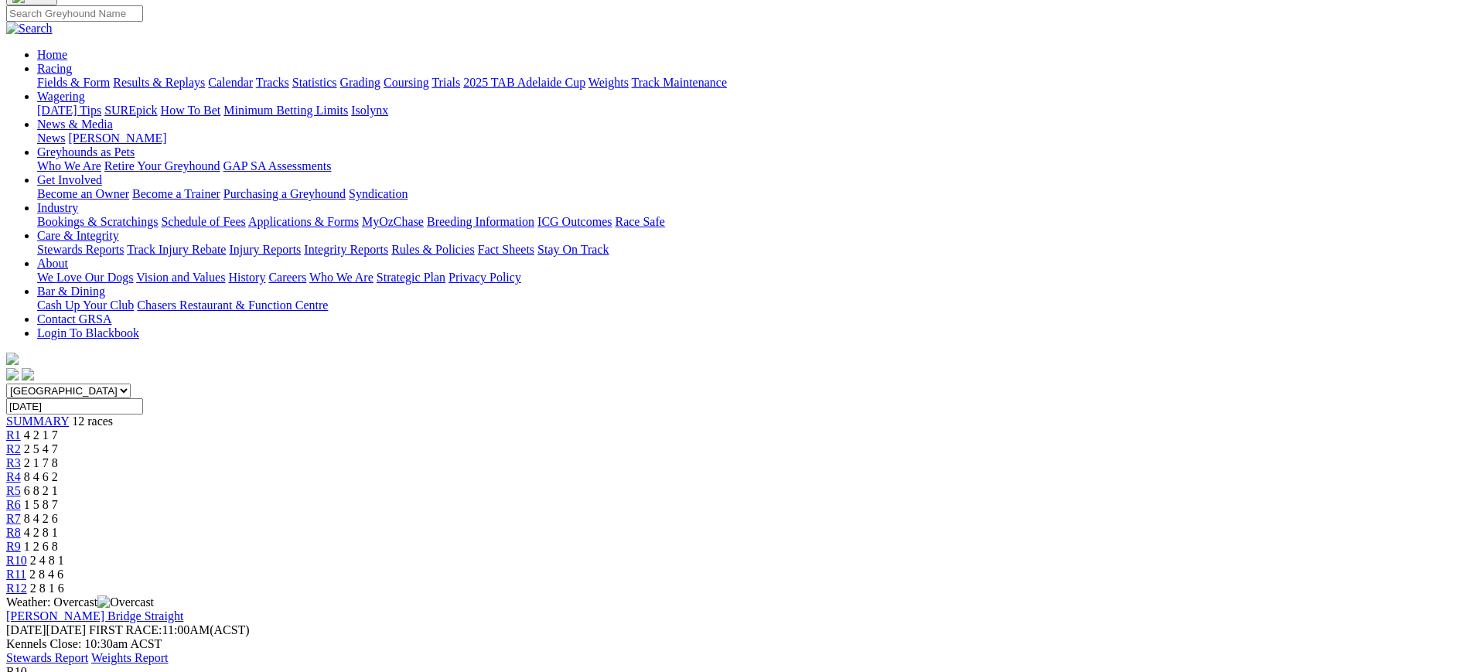
scroll to position [128, 0]
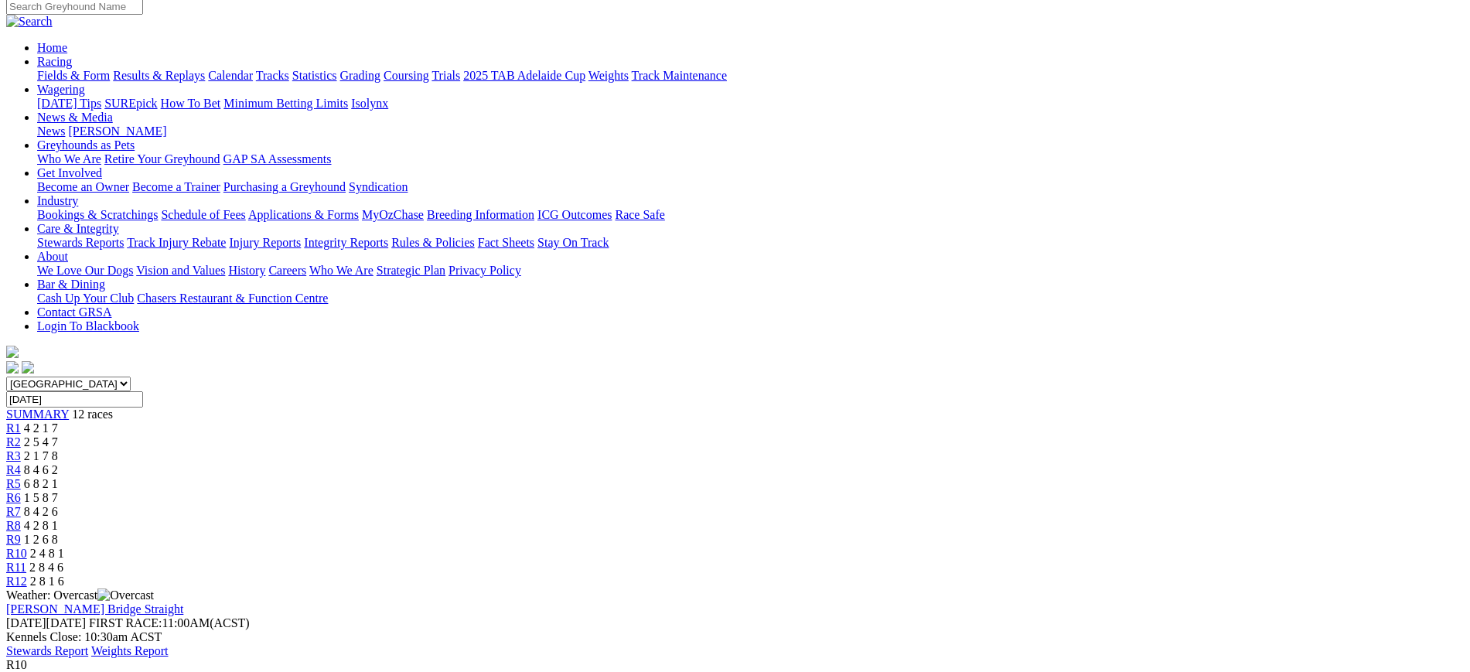
click at [26, 561] on span "R11" at bounding box center [16, 567] width 20 height 13
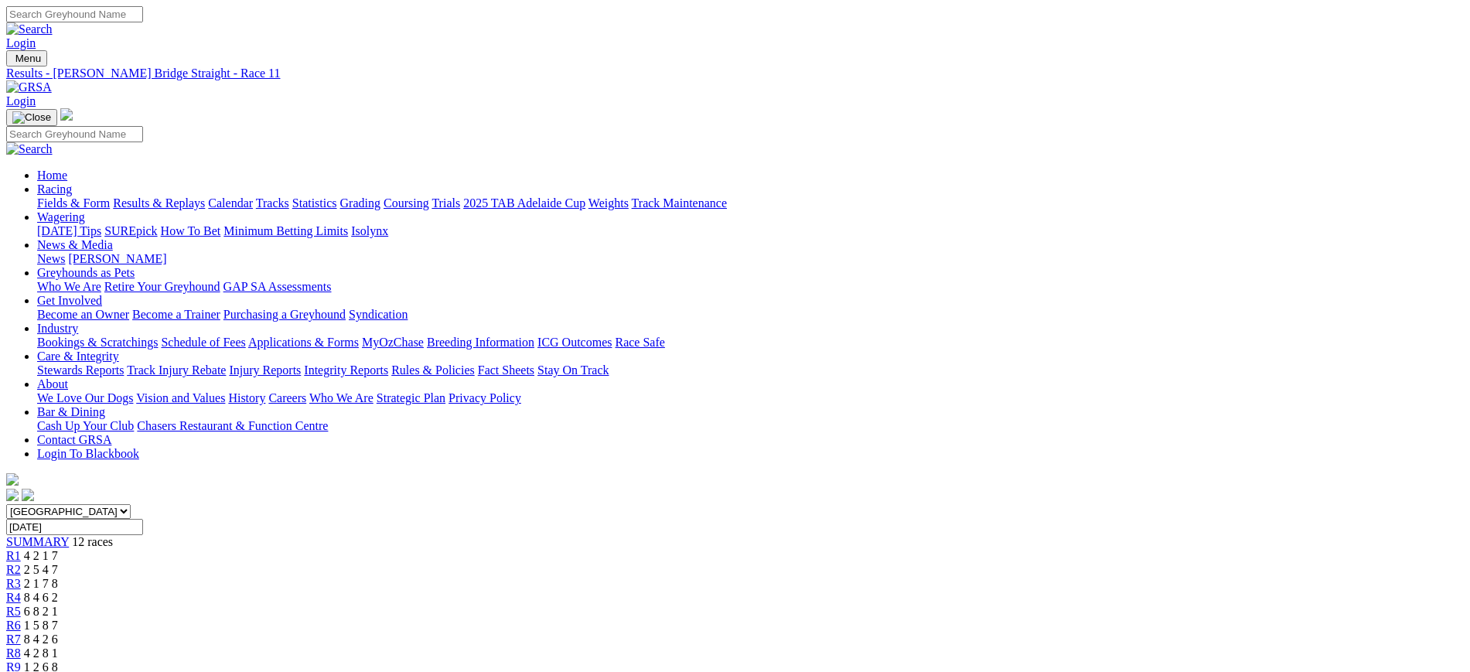
click at [52, 80] on link at bounding box center [29, 86] width 46 height 13
click at [52, 80] on img at bounding box center [29, 87] width 46 height 14
